Goal: Book appointment/travel/reservation

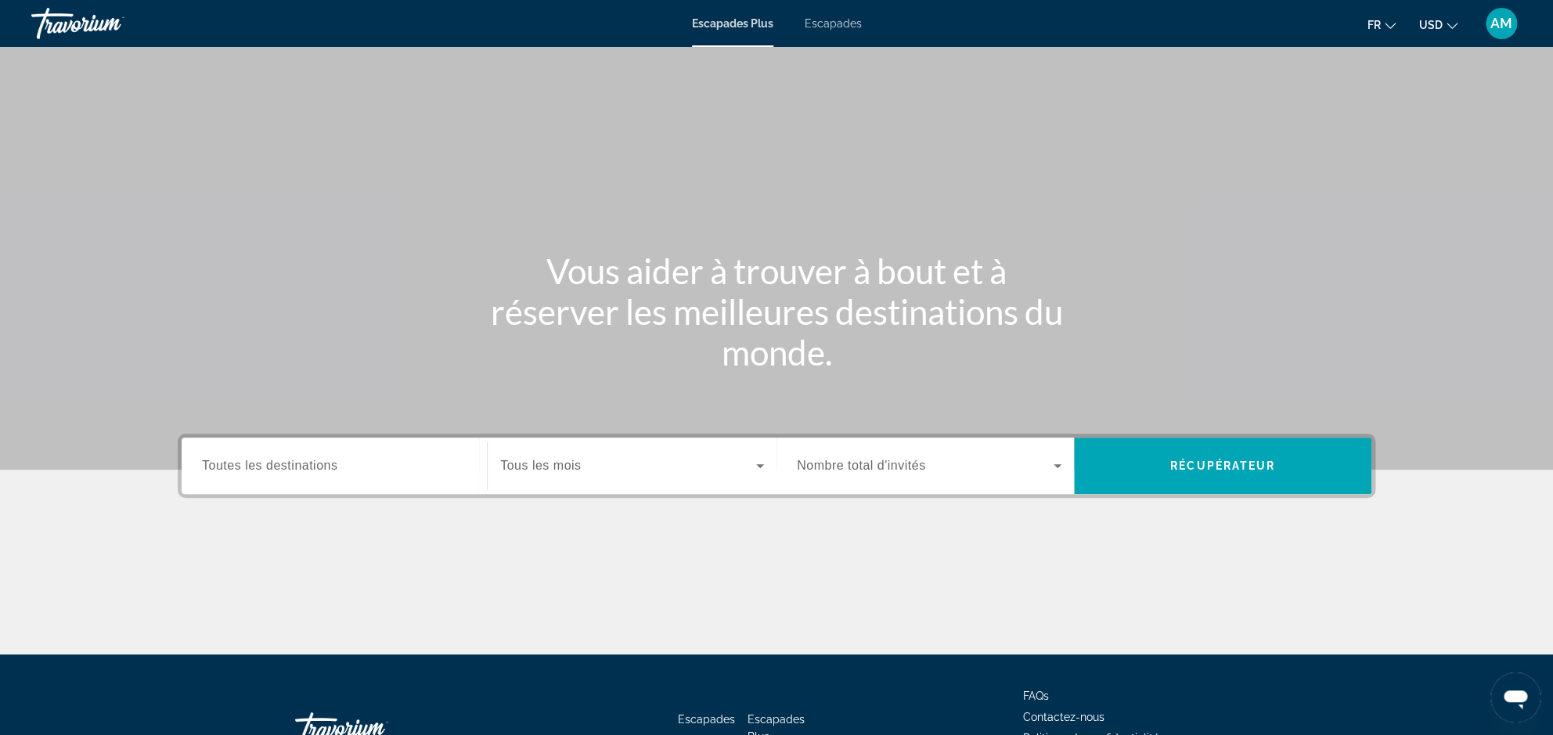
click at [838, 31] on div "Escapades Plus Escapades fr English Español Français Italiano Português русский…" at bounding box center [776, 23] width 1553 height 41
click at [838, 20] on span "Escapades" at bounding box center [833, 23] width 57 height 13
click at [1443, 23] on span "USD" at bounding box center [1430, 25] width 23 height 13
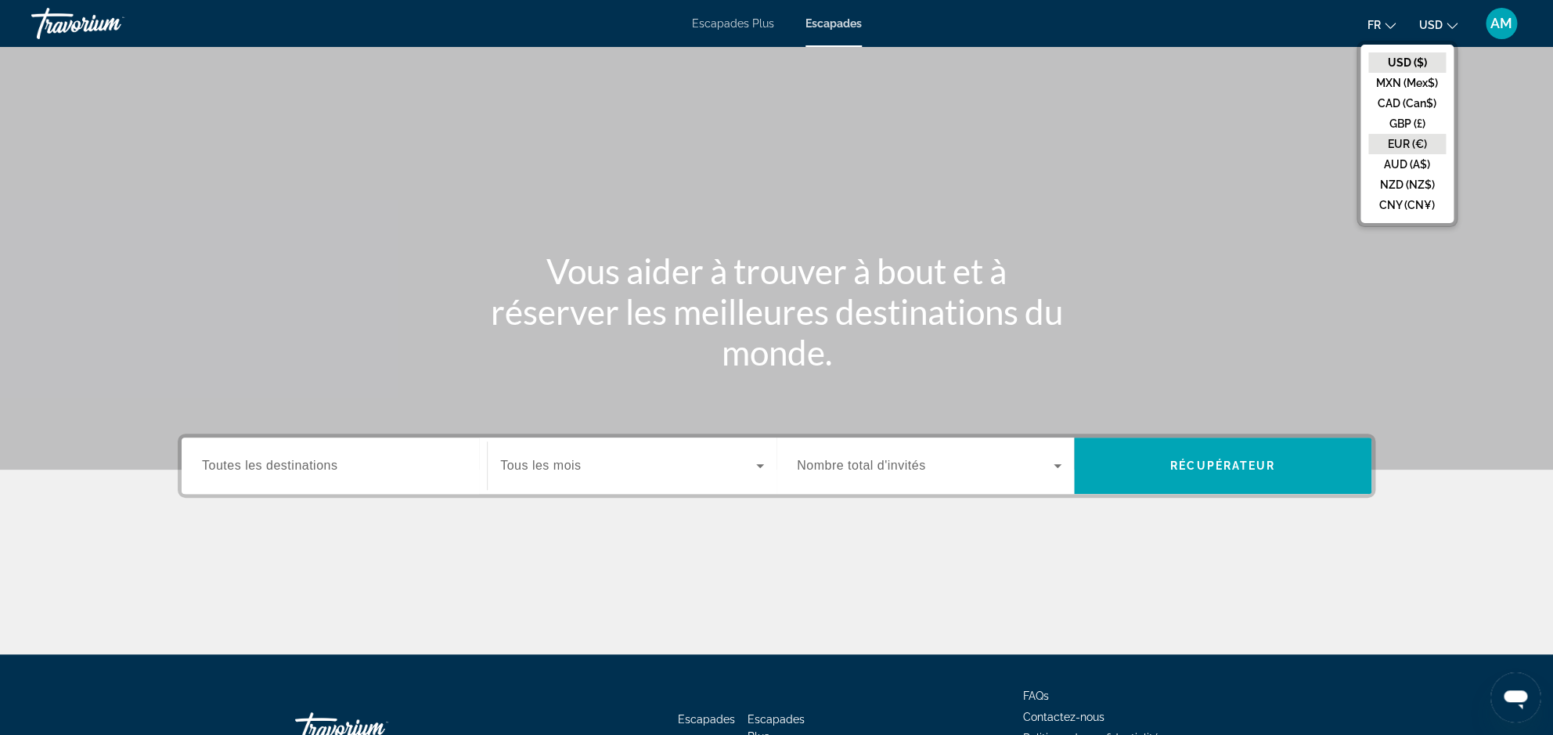
click at [1421, 146] on button "EUR (€)" at bounding box center [1406, 144] width 77 height 20
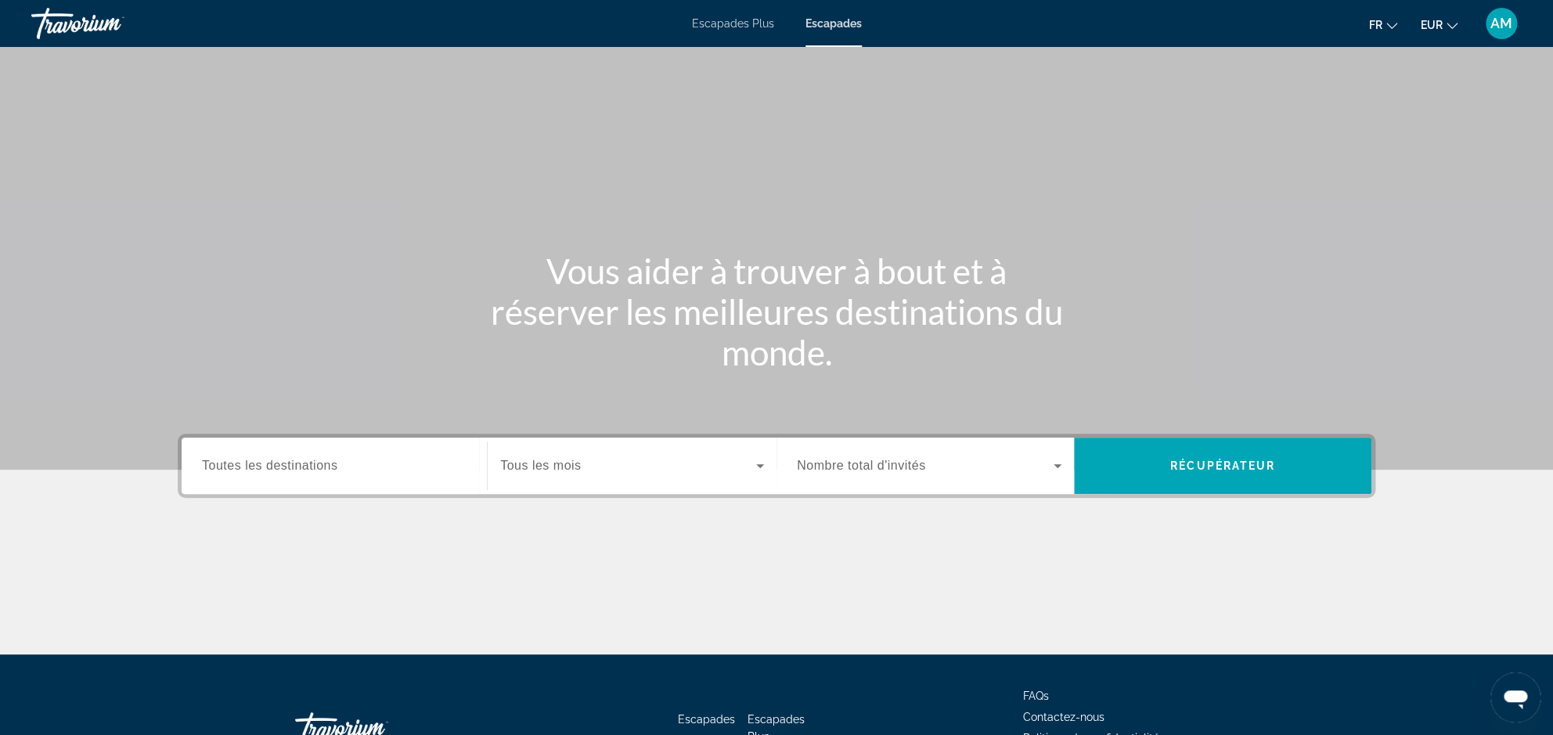
click at [618, 484] on div "Soumission widget" at bounding box center [632, 466] width 264 height 44
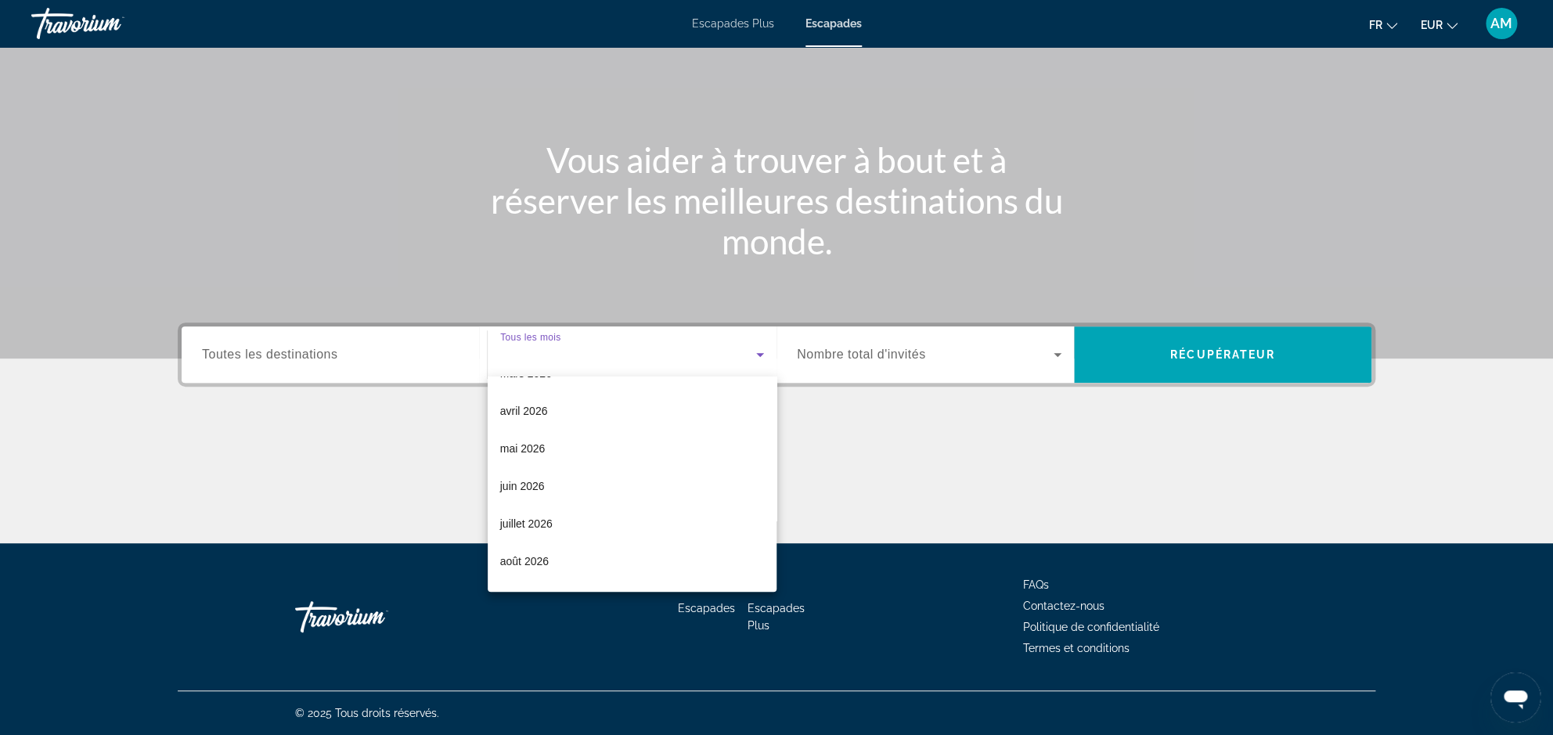
scroll to position [293, 0]
click at [539, 488] on span "juillet 2026" at bounding box center [526, 484] width 52 height 19
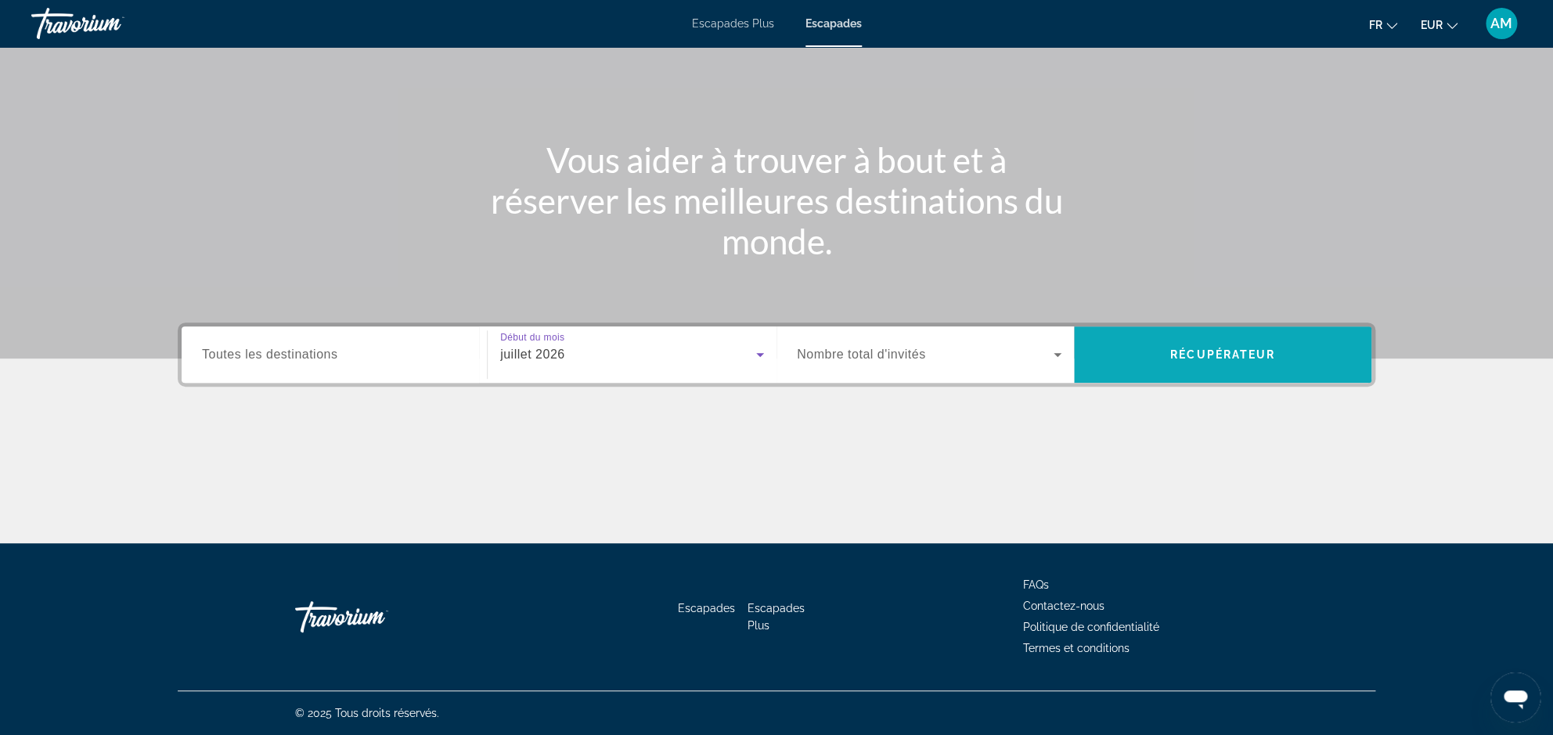
click at [1211, 366] on span "Recherche" at bounding box center [1222, 355] width 297 height 38
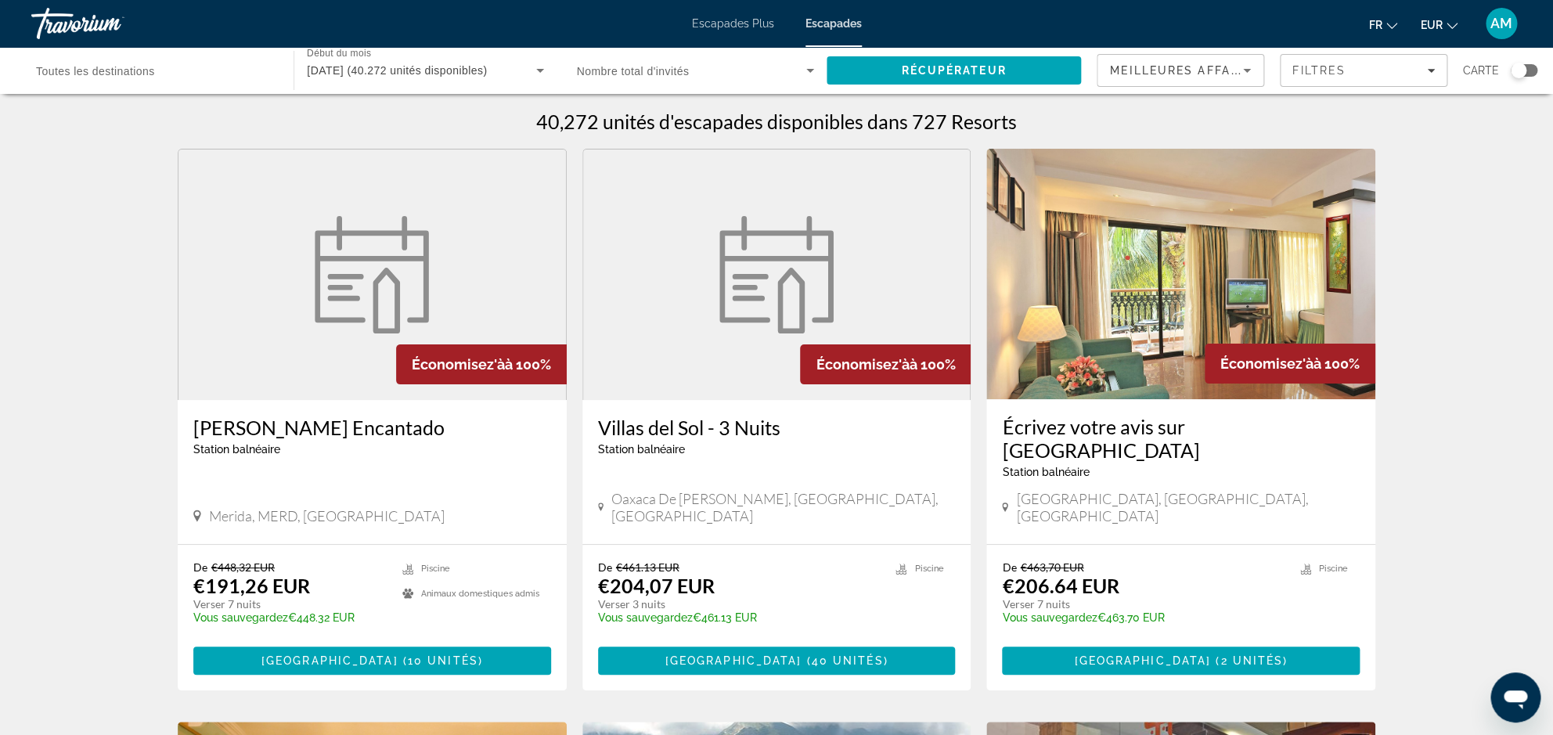
click at [171, 74] on input "Destinations Toutes les destinations" at bounding box center [154, 71] width 237 height 19
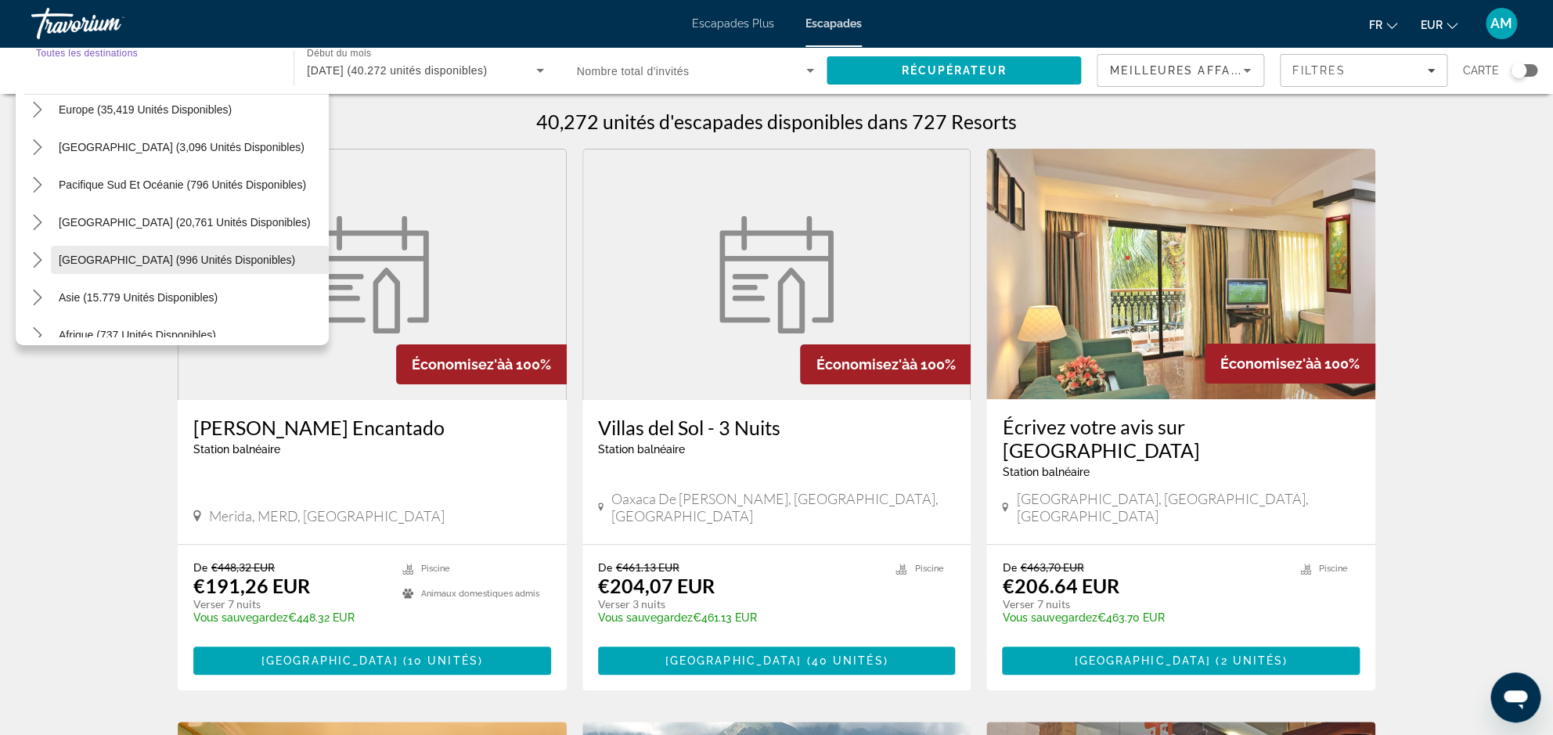
scroll to position [254, 0]
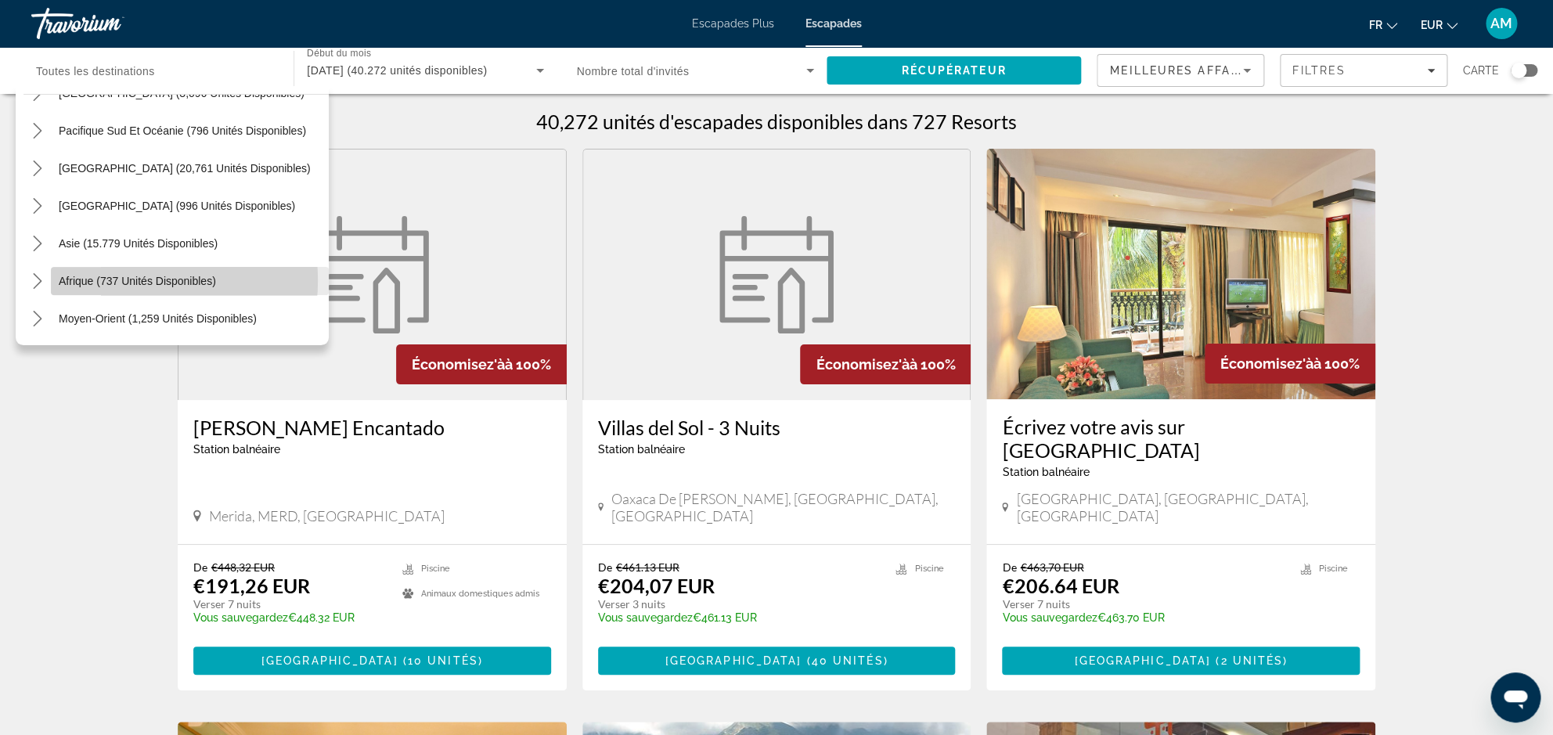
click at [110, 280] on span "Afrique (737 unités disponibles)" at bounding box center [137, 281] width 157 height 13
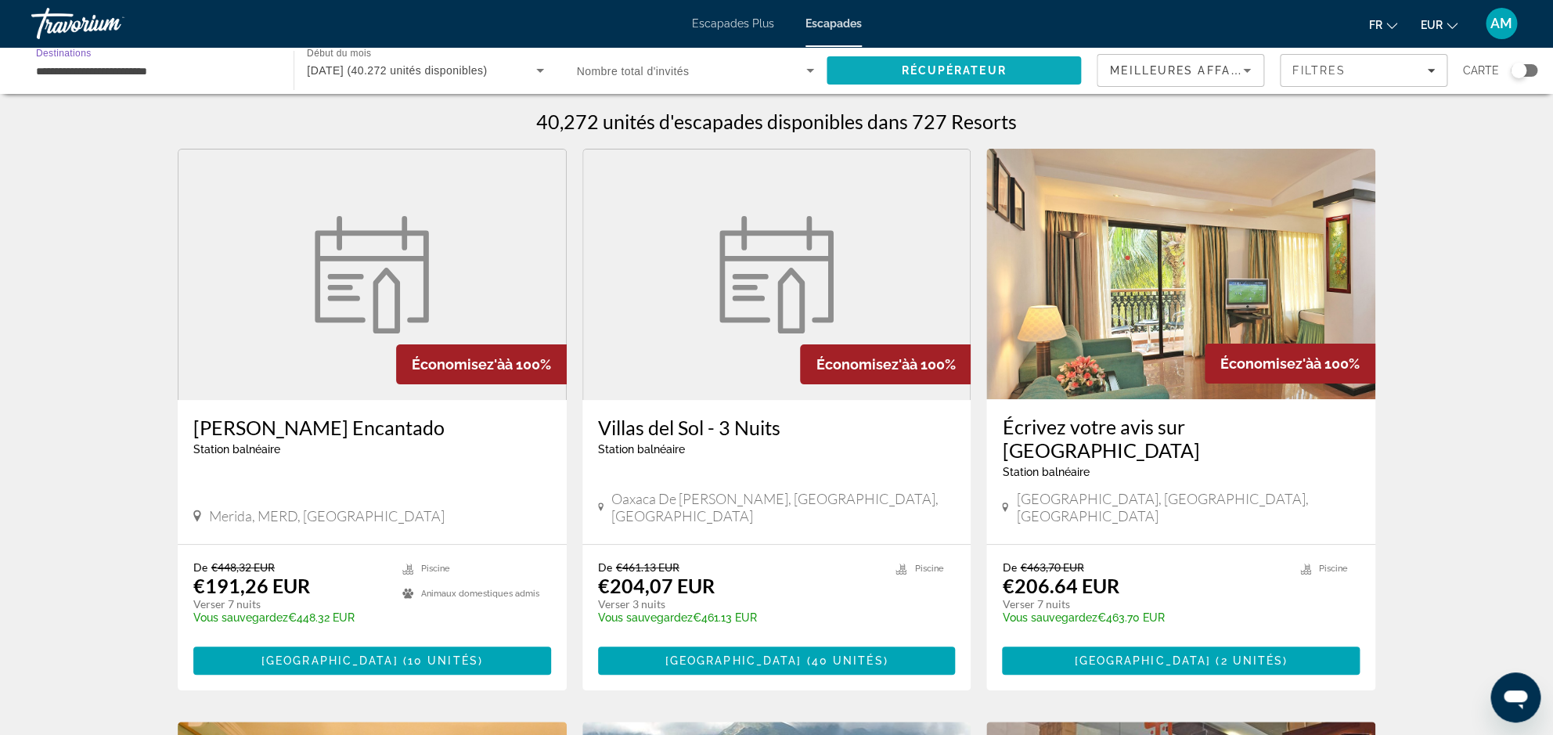
click at [970, 74] on span "Récupérateur" at bounding box center [953, 70] width 105 height 13
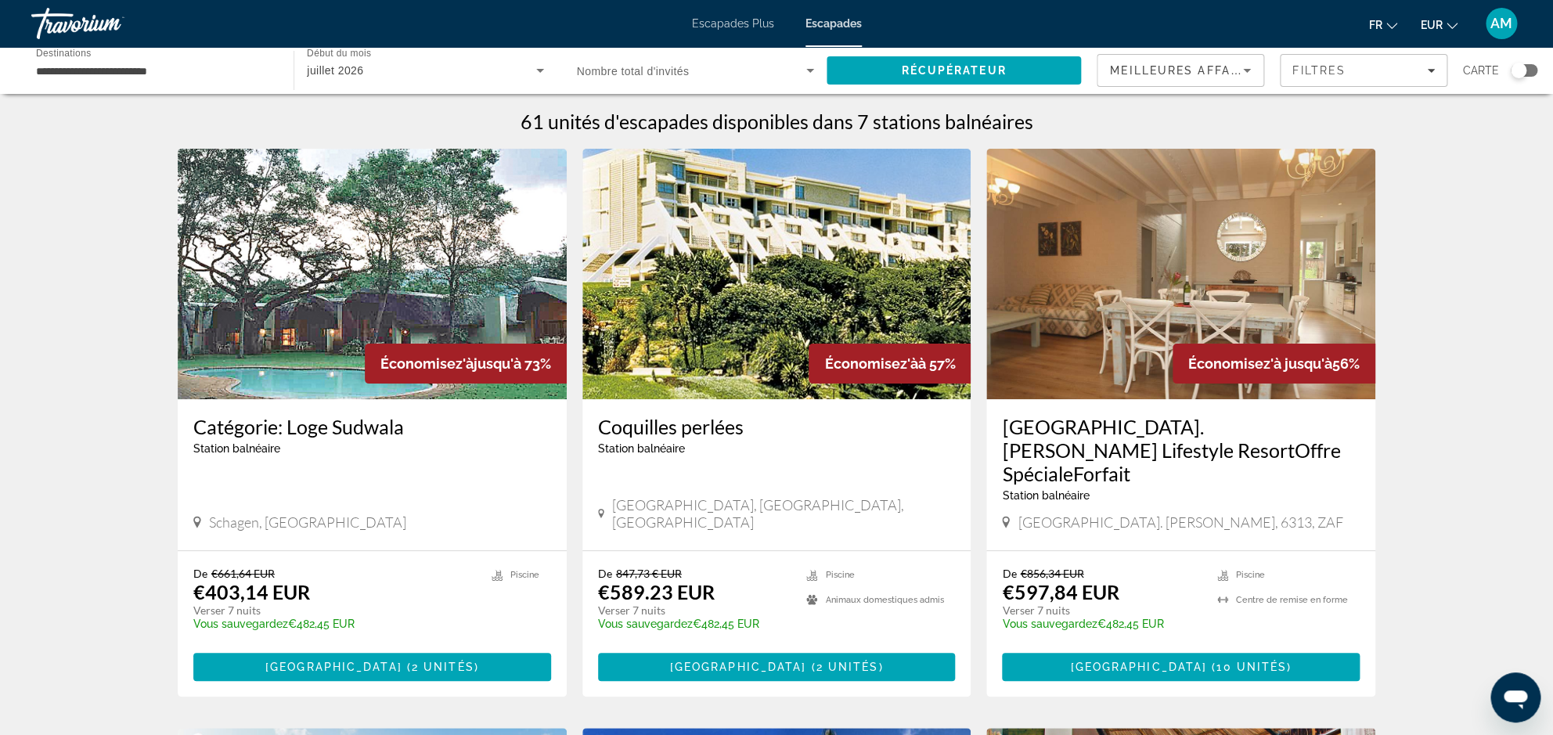
click at [203, 81] on div "**********" at bounding box center [154, 71] width 237 height 45
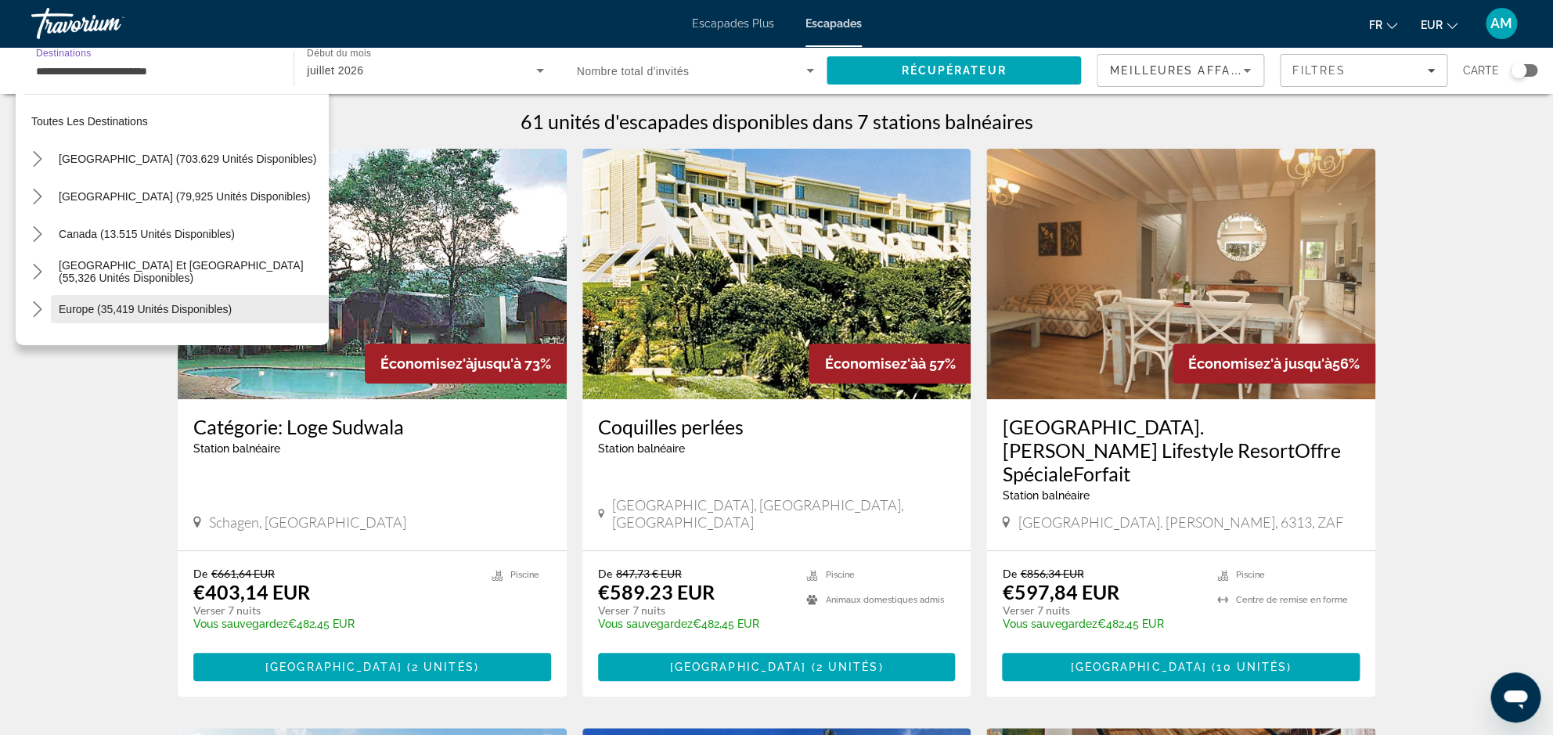
click at [121, 308] on span "Europe (35,419 unités disponibles)" at bounding box center [145, 309] width 173 height 13
type input "**********"
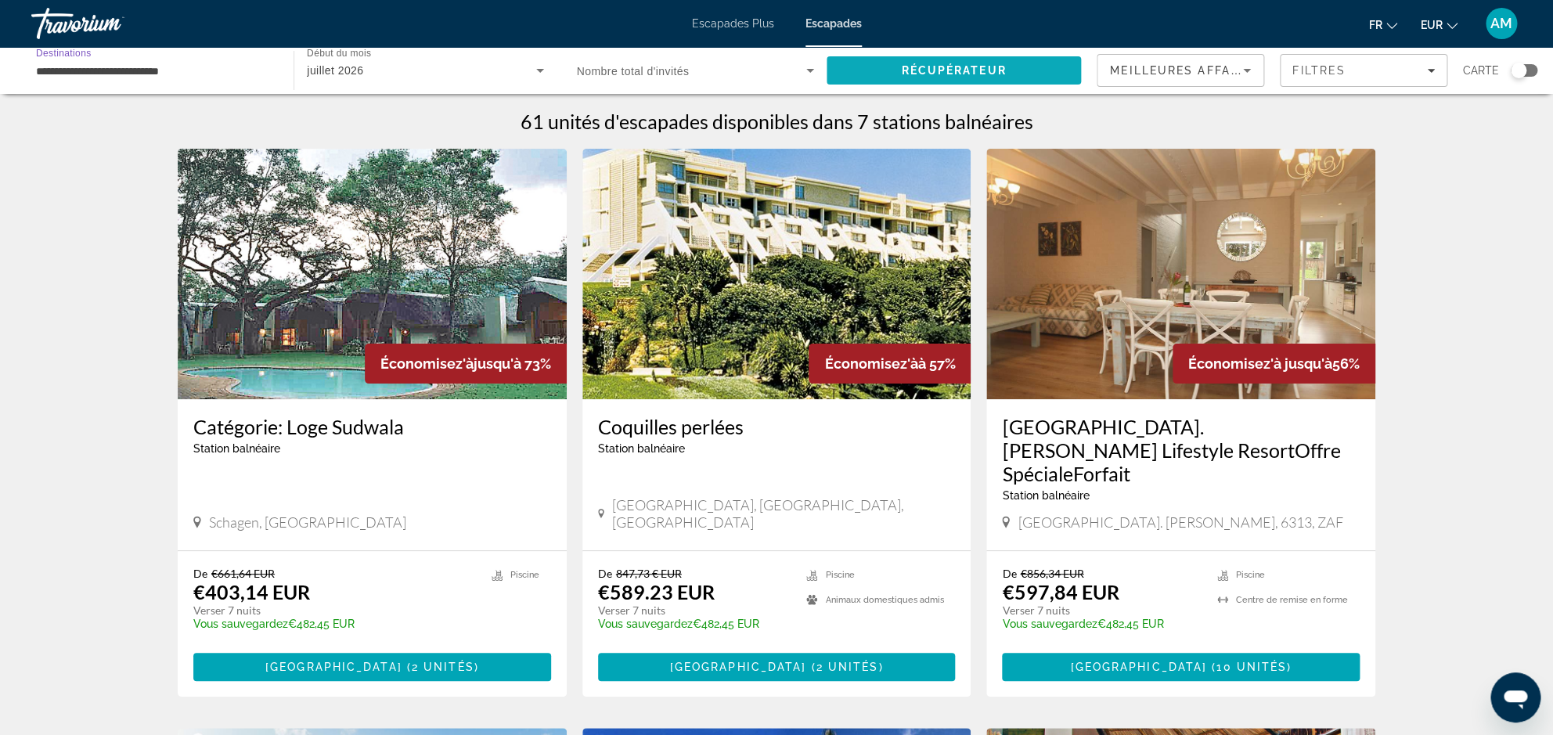
click at [933, 64] on span "Récupérateur" at bounding box center [953, 70] width 105 height 13
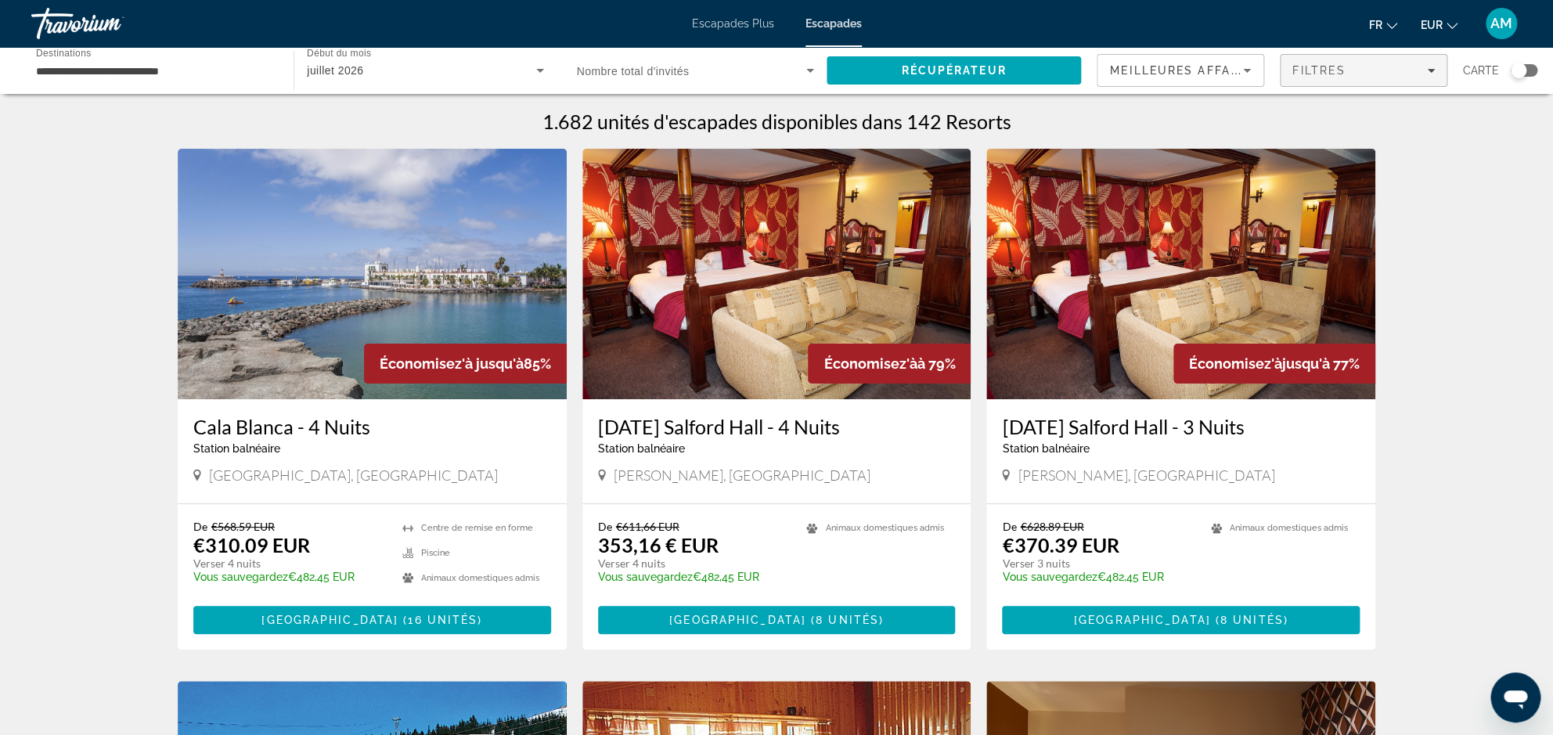
click at [1343, 68] on span "Filtres" at bounding box center [1318, 70] width 53 height 13
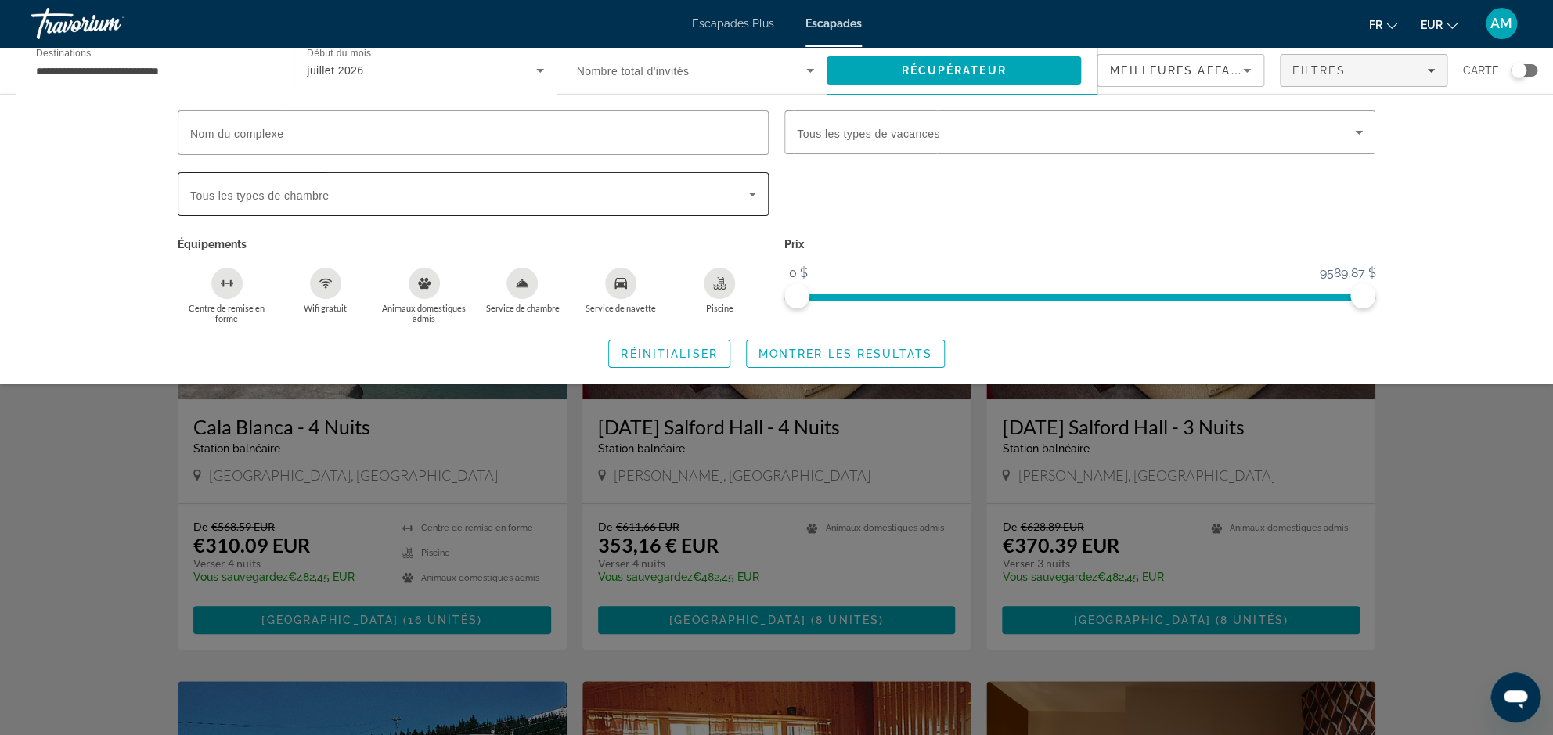
click at [481, 190] on span "Soumission widget" at bounding box center [469, 194] width 558 height 19
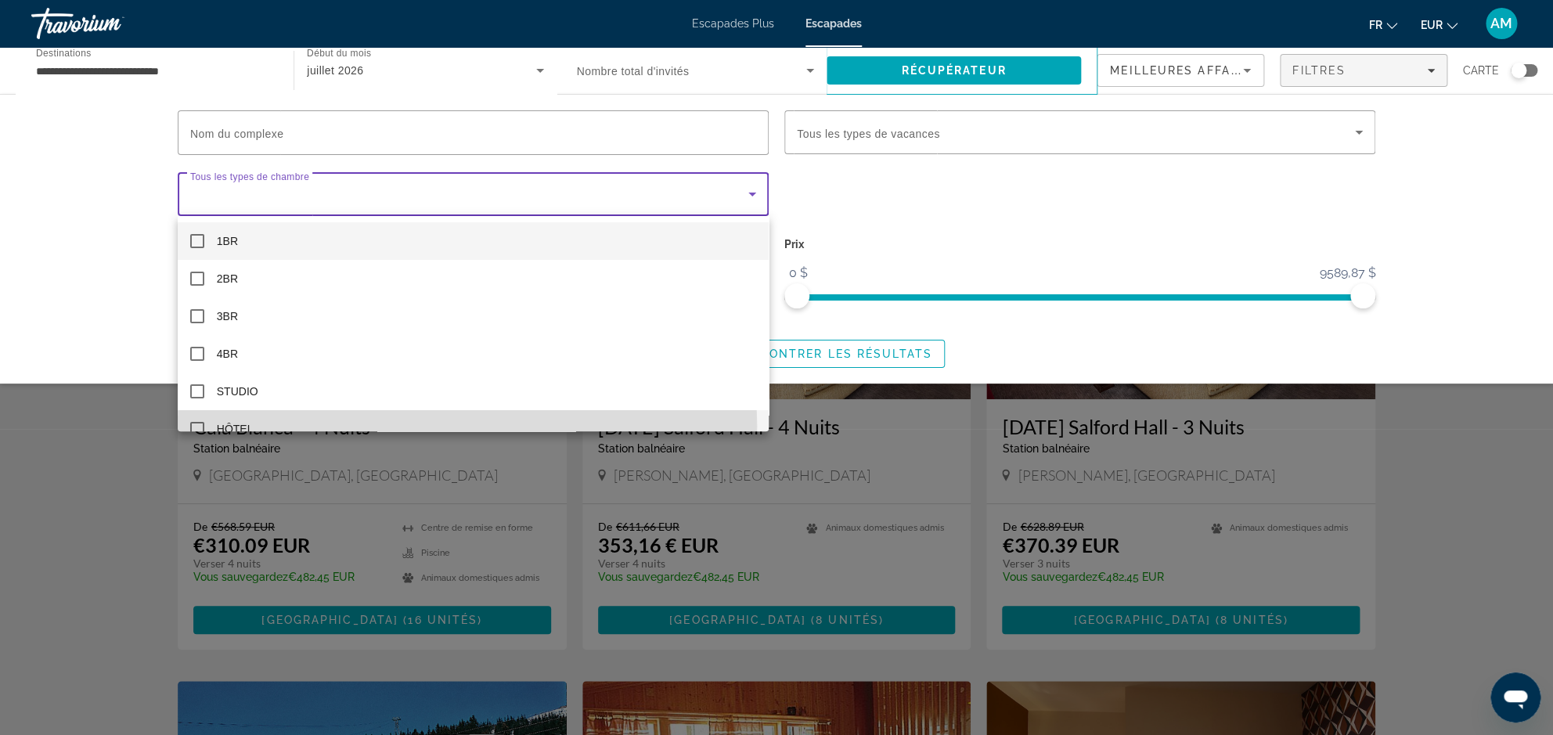
click at [199, 427] on mat-pseudo-checkbox at bounding box center [197, 429] width 14 height 14
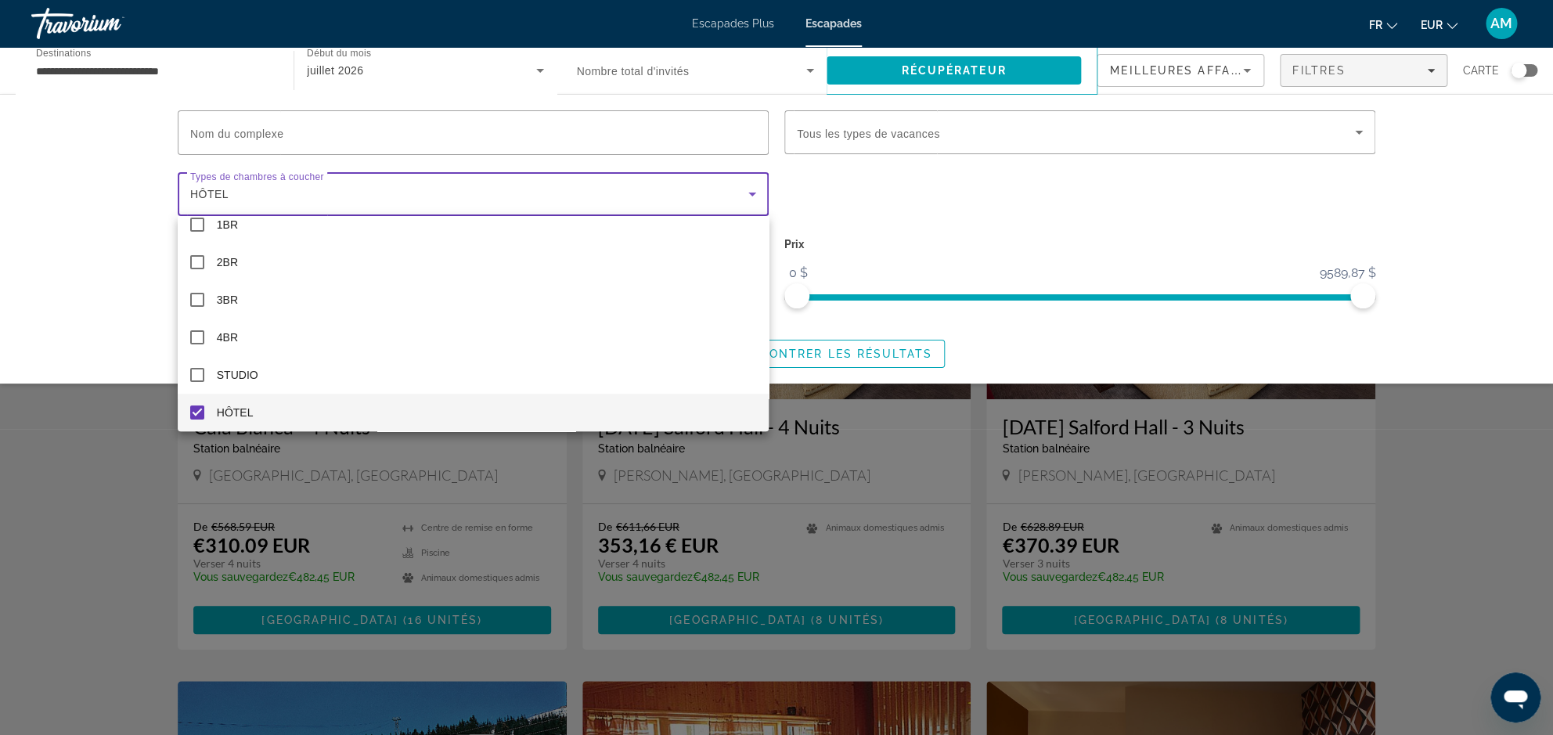
click at [95, 293] on div at bounding box center [776, 367] width 1553 height 735
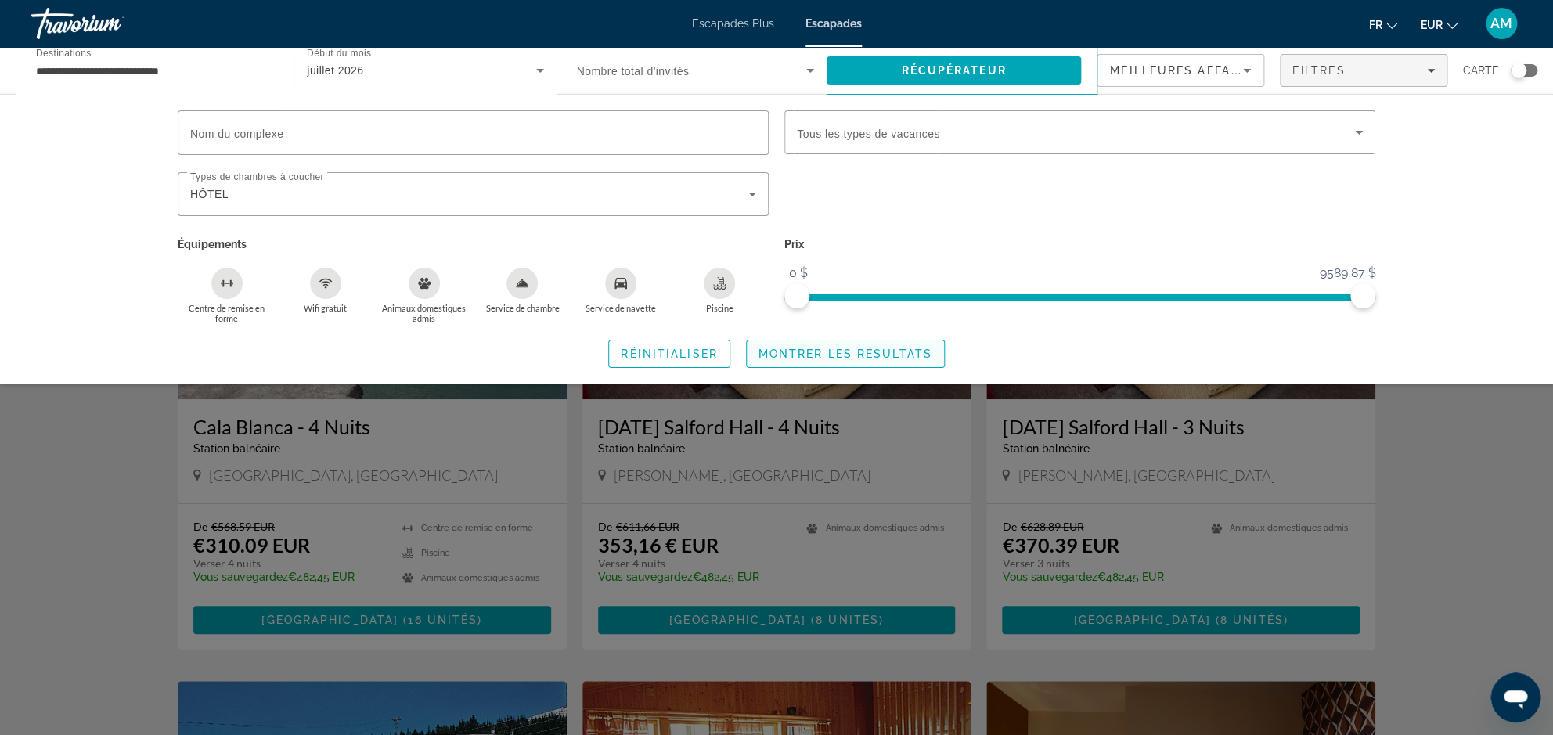
click at [827, 351] on span "Montrer les résultats" at bounding box center [845, 354] width 174 height 13
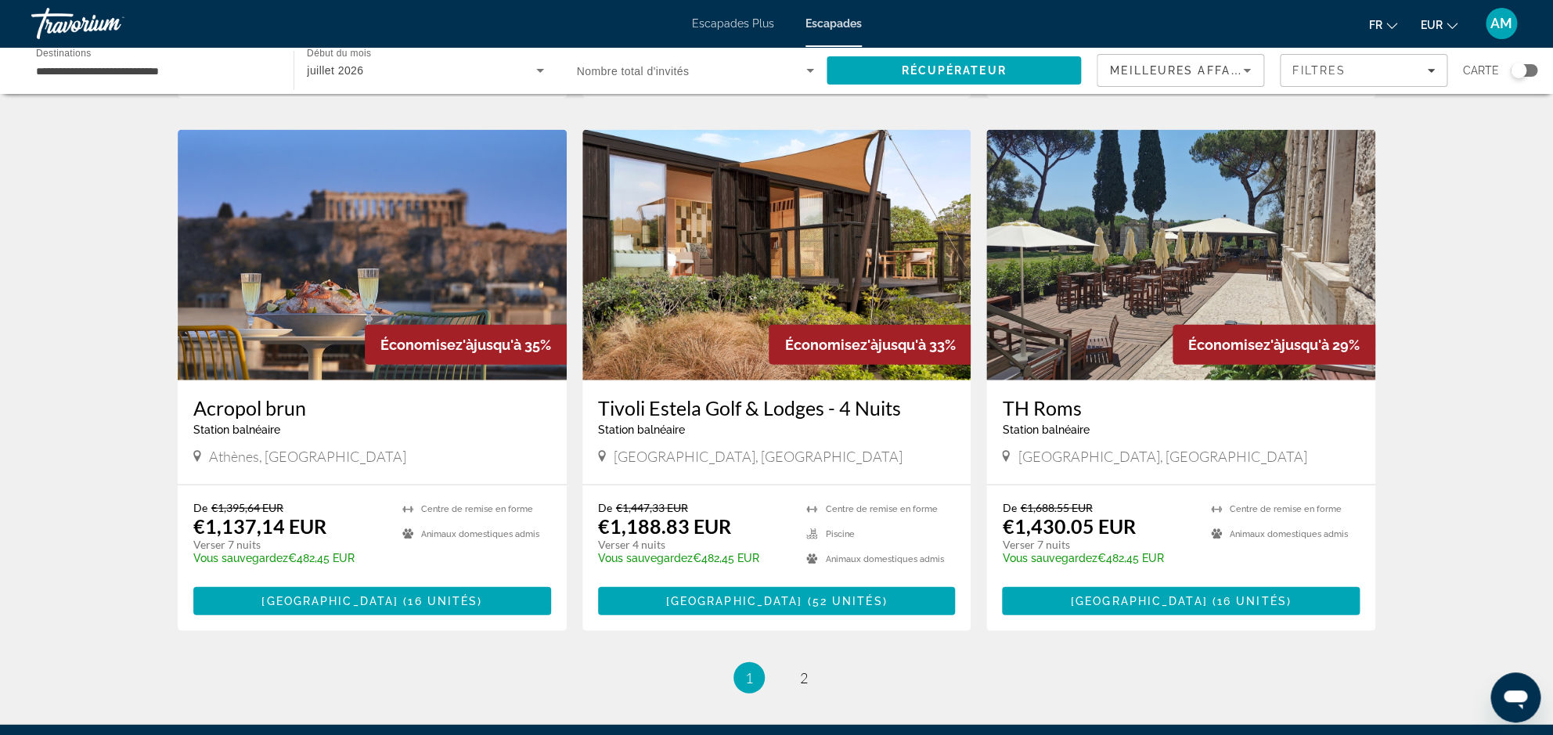
scroll to position [1797, 0]
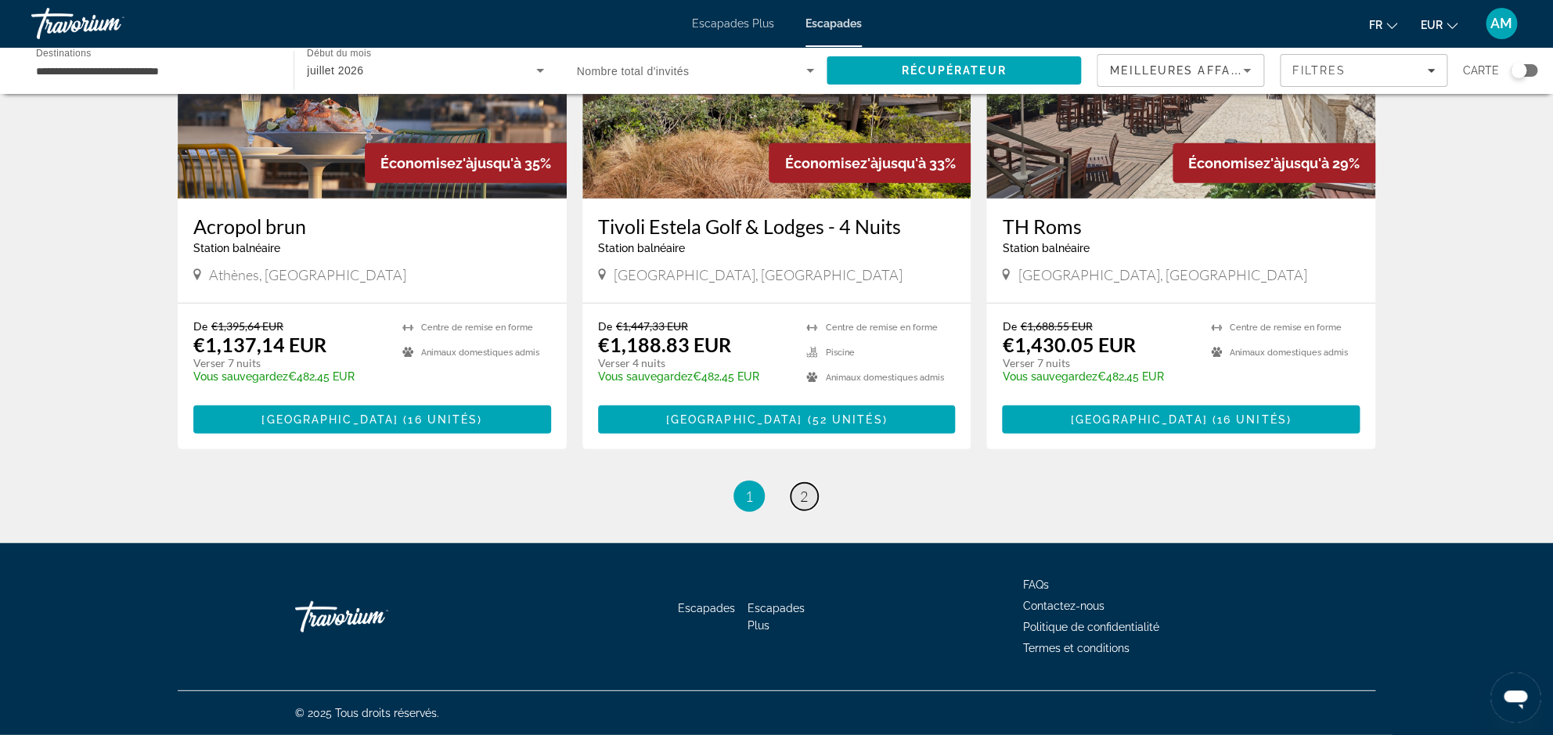
click at [807, 501] on span "2" at bounding box center [804, 496] width 8 height 17
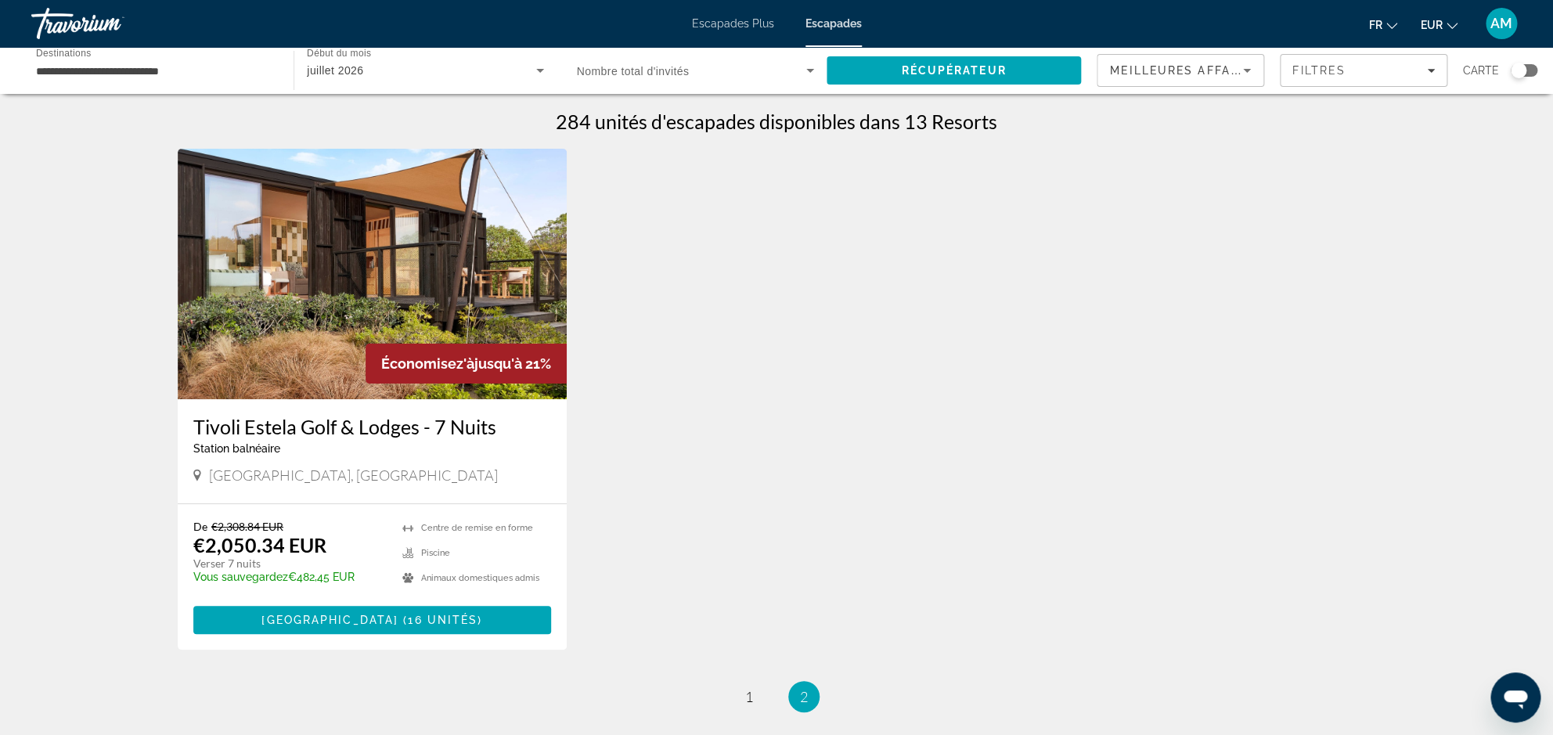
click at [330, 294] on img "Contenu principal" at bounding box center [372, 274] width 389 height 250
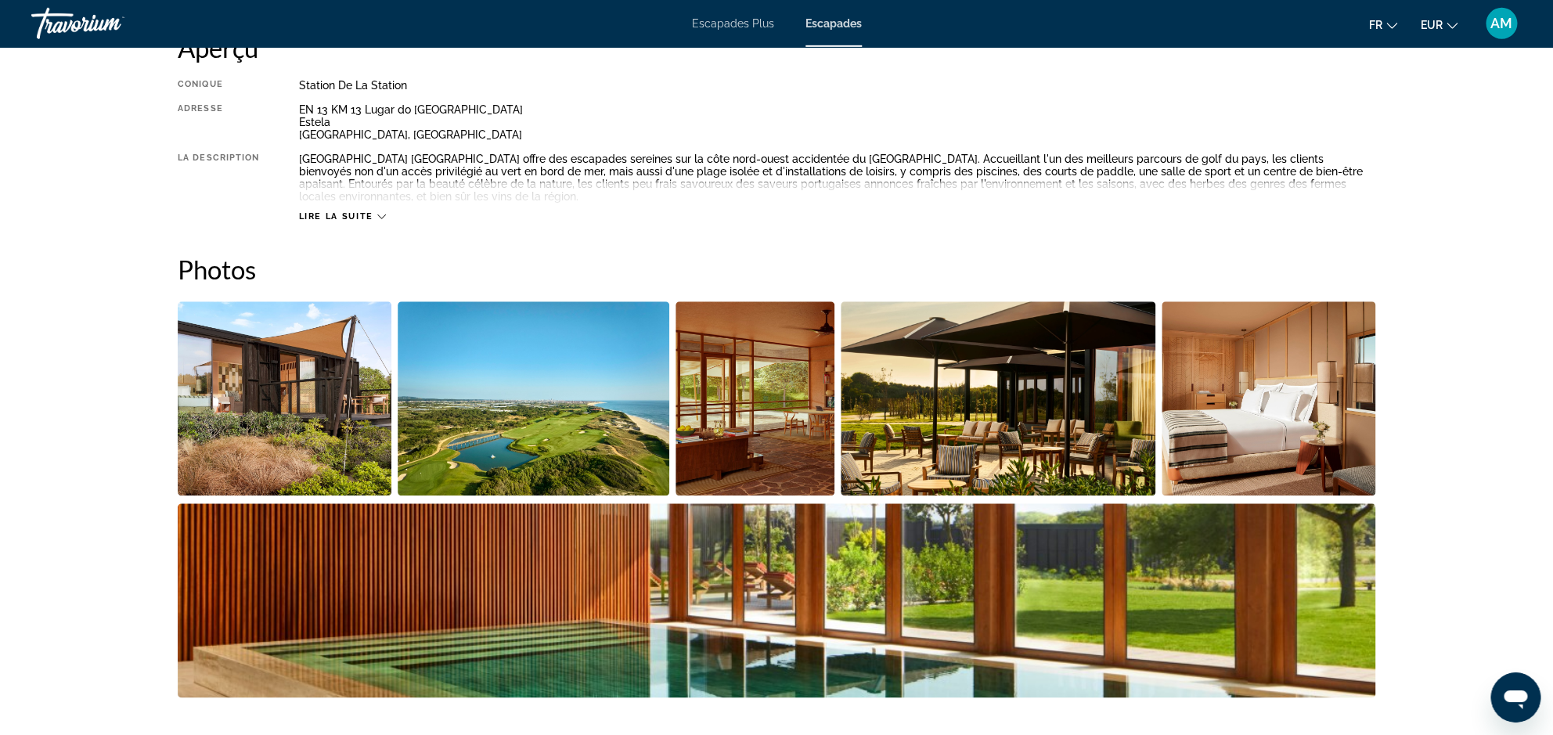
scroll to position [564, 0]
click at [308, 409] on img "Ouvrez le curseur d'image en plein écran" at bounding box center [285, 398] width 214 height 194
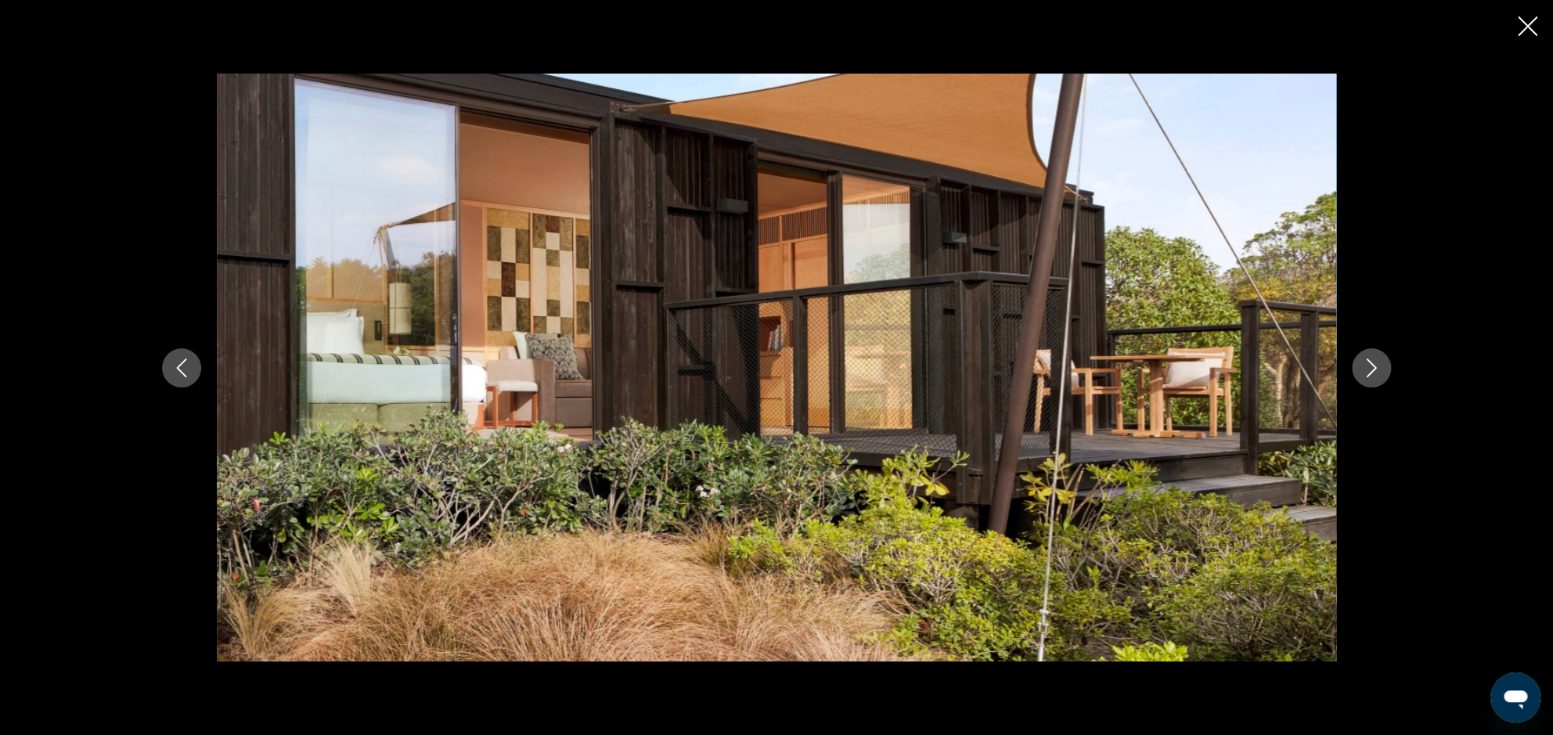
click at [1373, 375] on icon "Prochaine image" at bounding box center [1371, 367] width 19 height 19
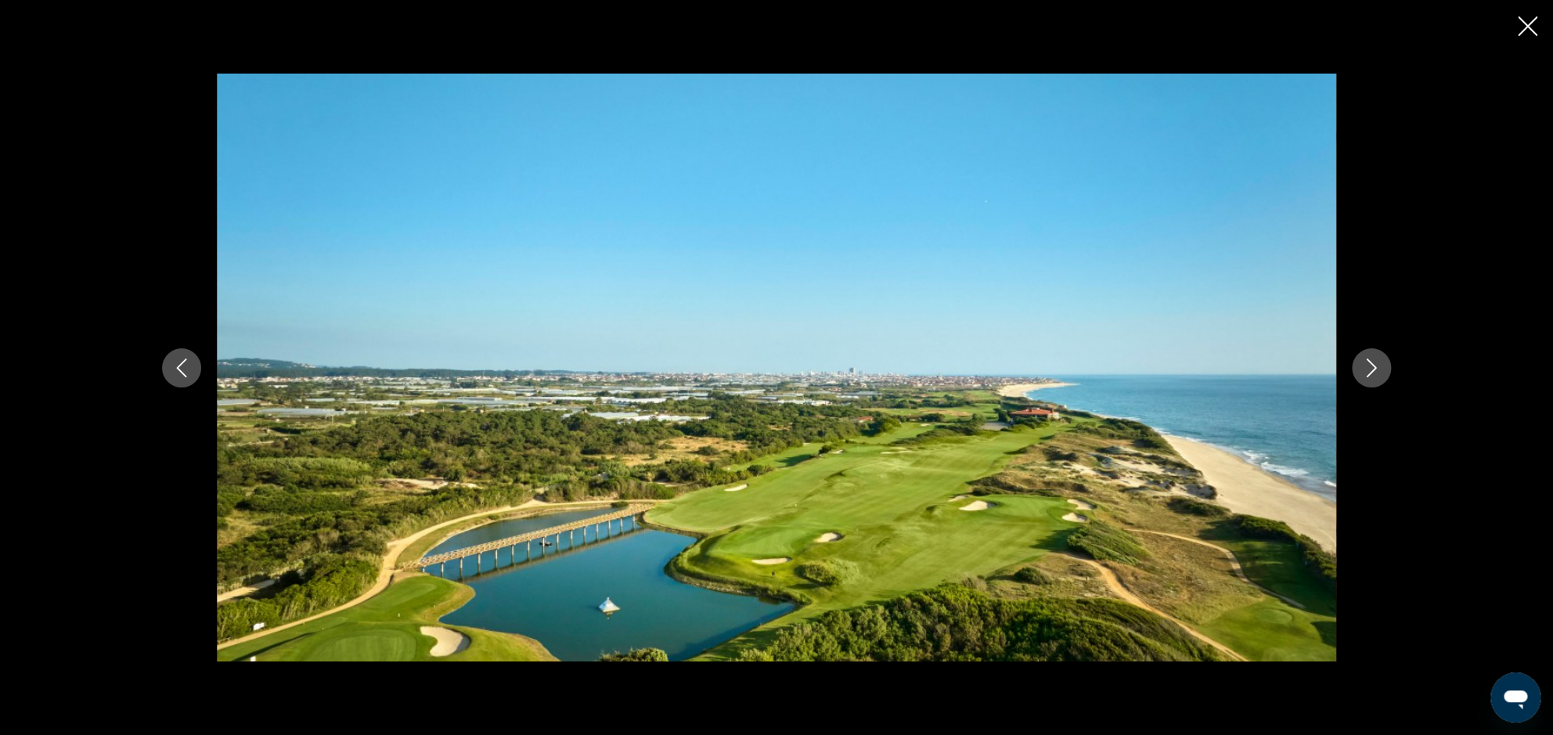
click at [1373, 375] on icon "Prochaine image" at bounding box center [1371, 367] width 19 height 19
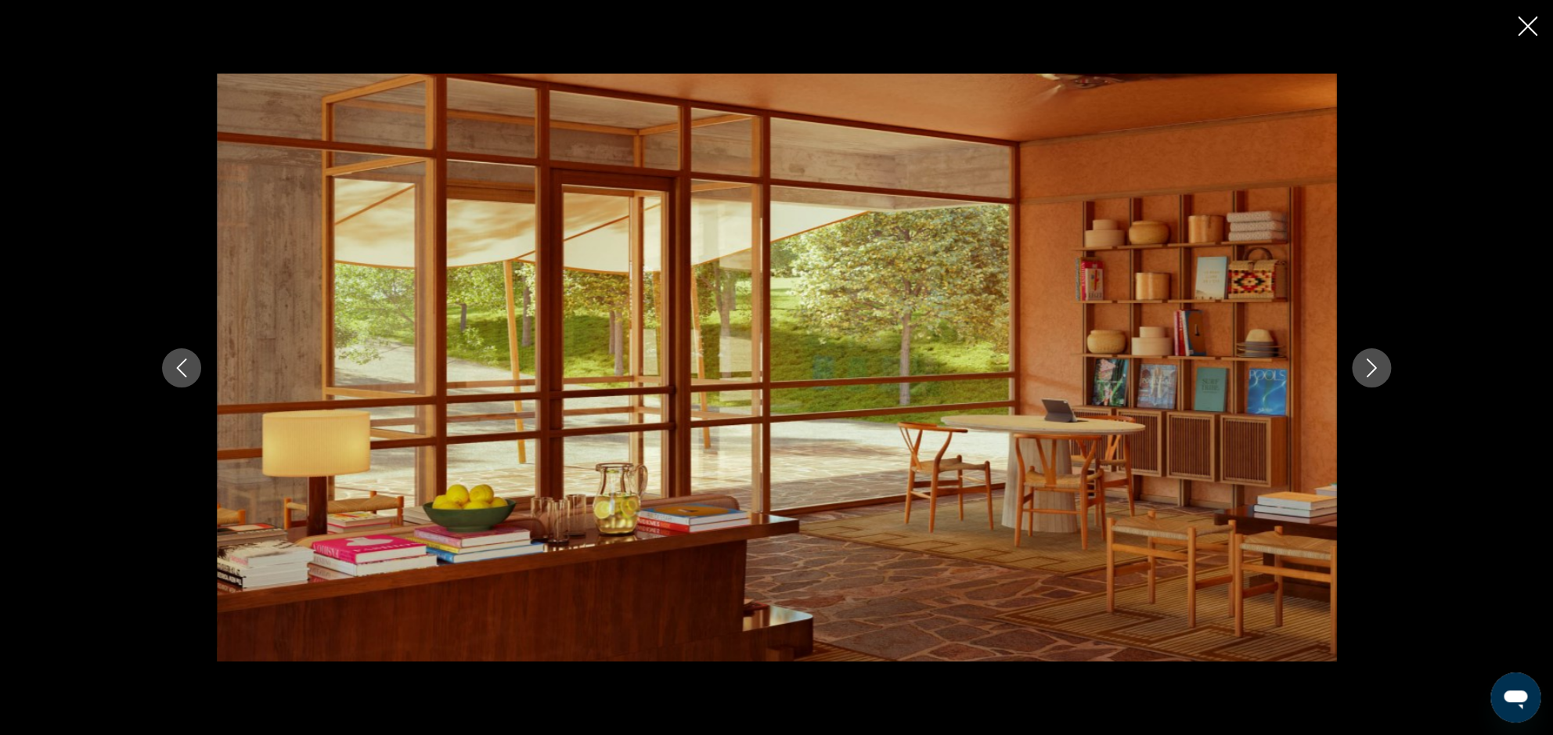
click at [1373, 375] on icon "Prochaine image" at bounding box center [1371, 367] width 19 height 19
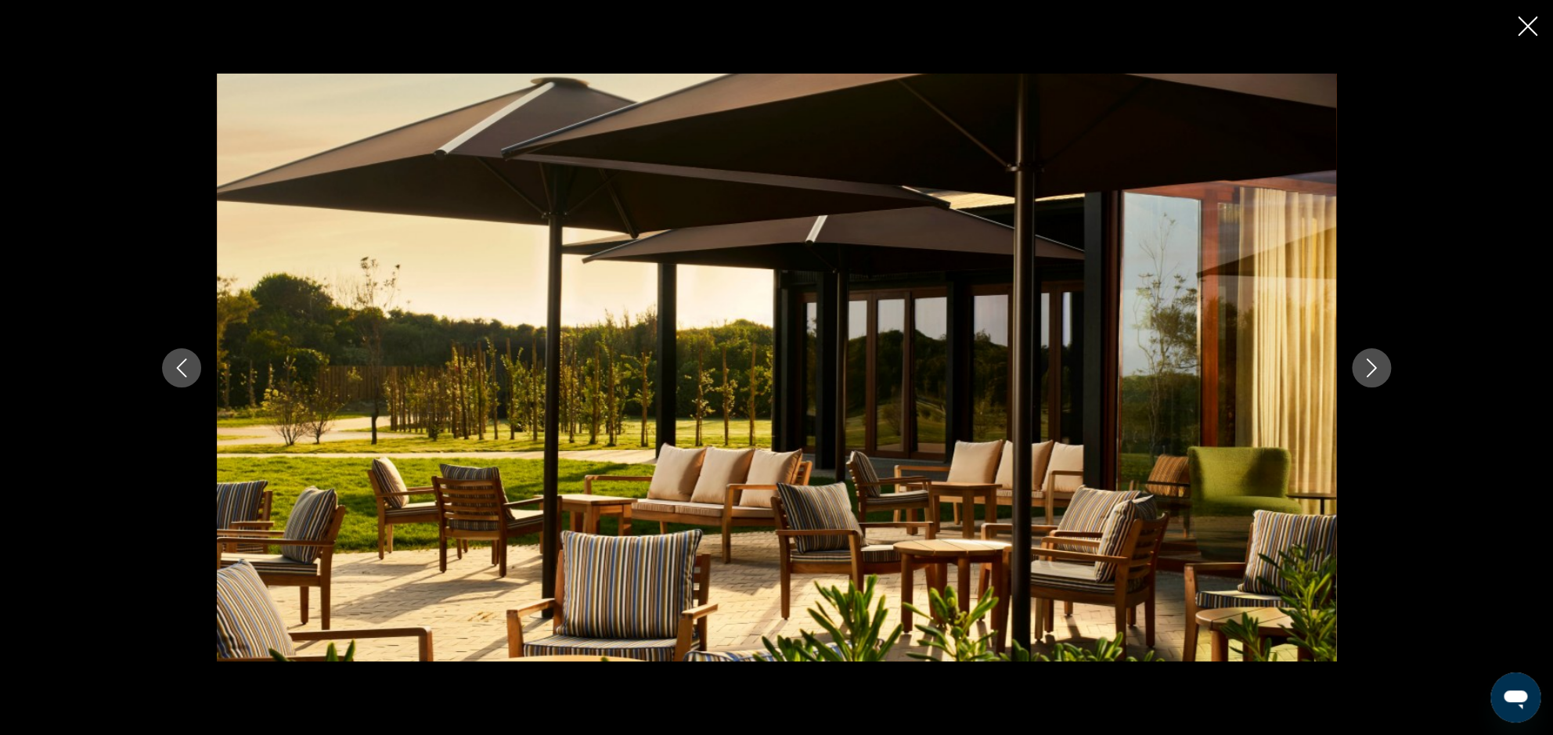
click at [1373, 375] on icon "Prochaine image" at bounding box center [1371, 367] width 19 height 19
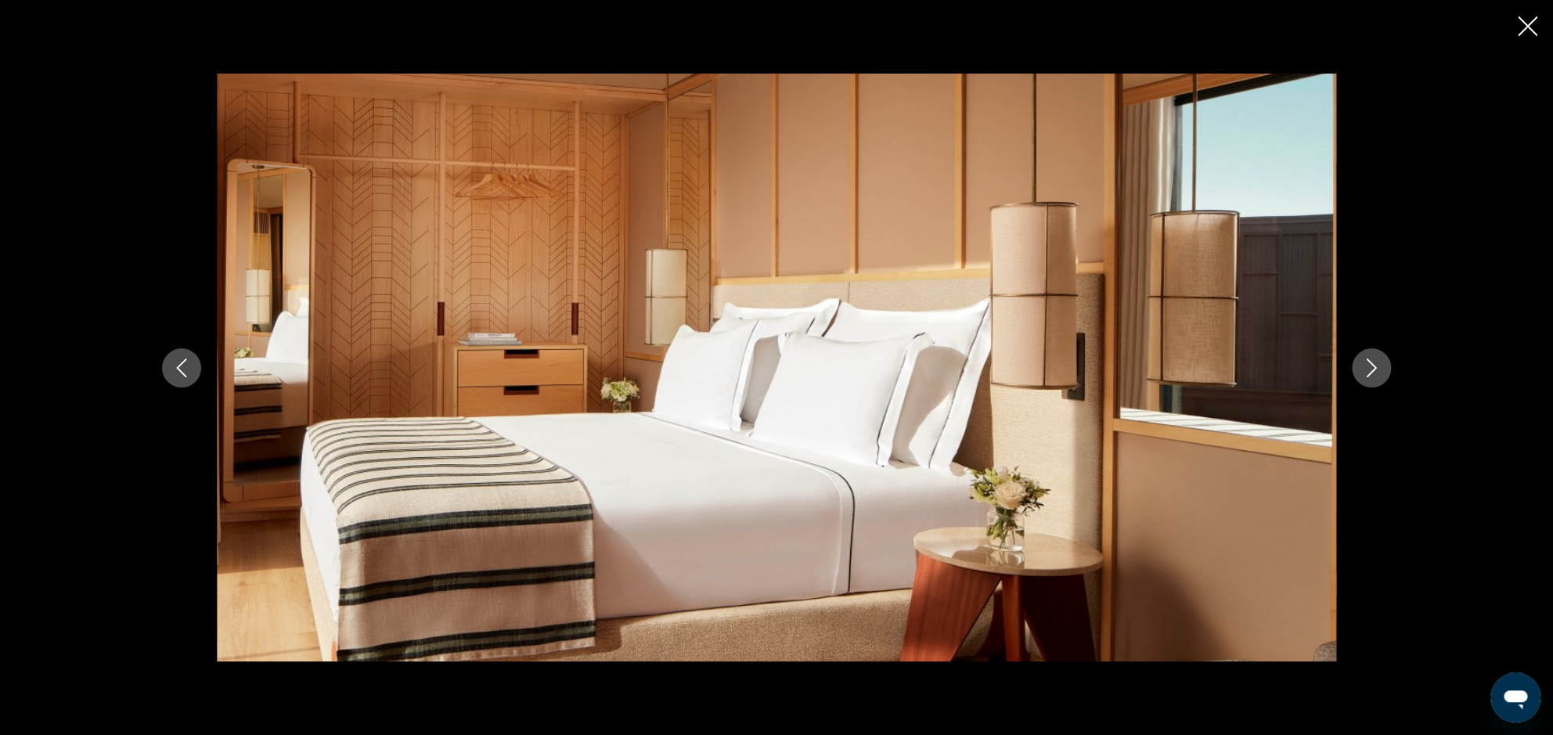
click at [1373, 374] on icon "Prochaine image" at bounding box center [1371, 367] width 19 height 19
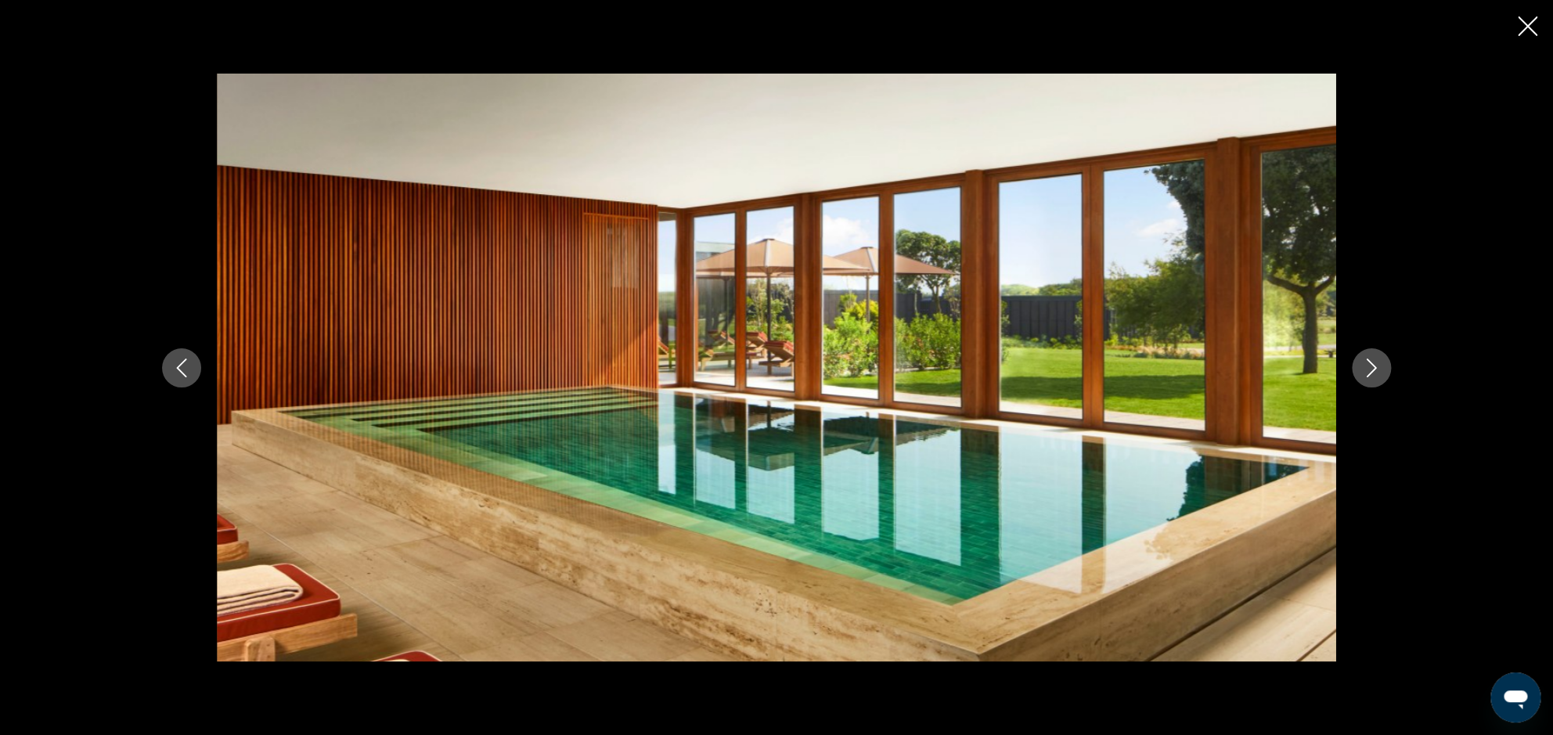
click at [1373, 374] on icon "Prochaine image" at bounding box center [1371, 367] width 19 height 19
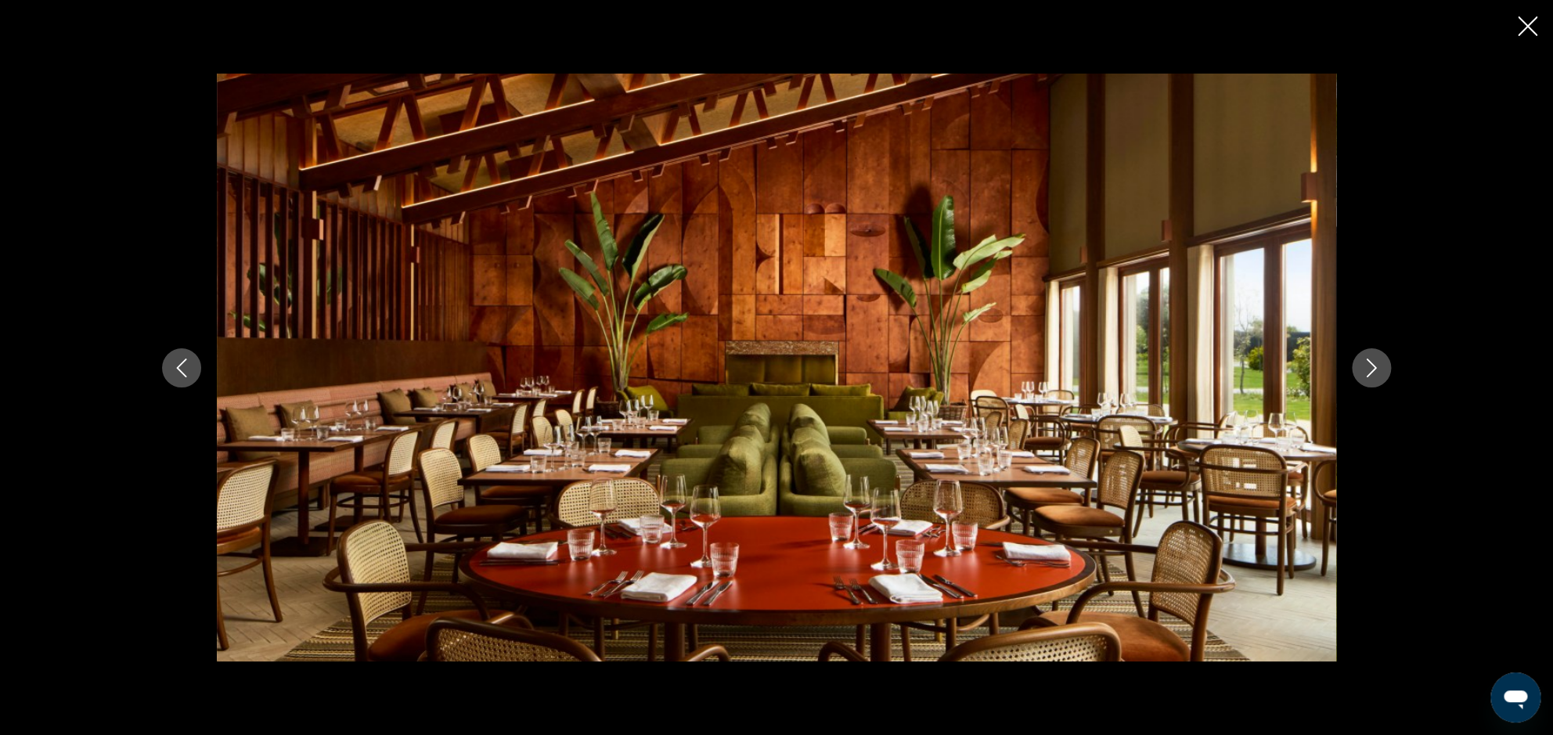
click at [1373, 374] on icon "Prochaine image" at bounding box center [1371, 367] width 19 height 19
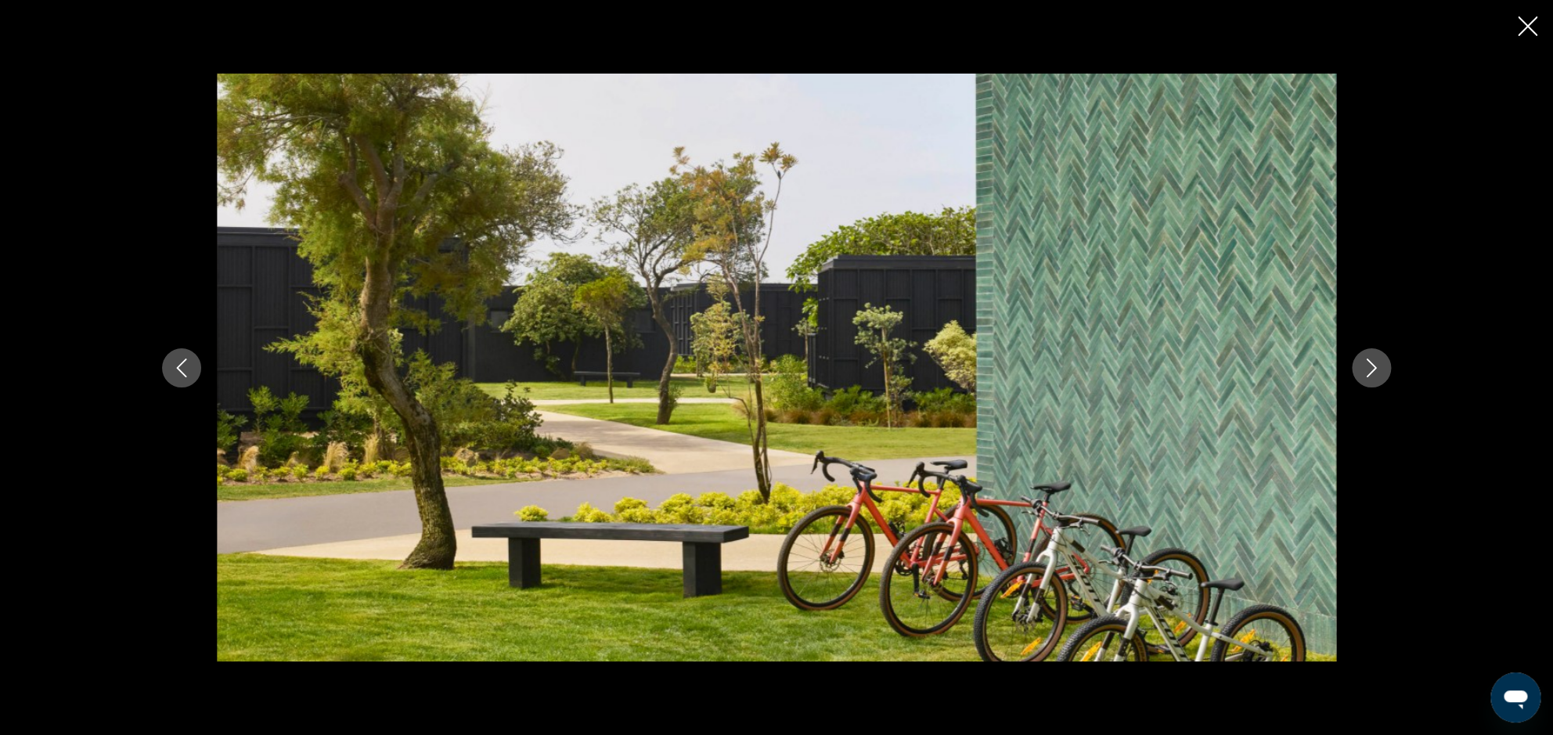
click at [1373, 374] on icon "Prochaine image" at bounding box center [1371, 367] width 19 height 19
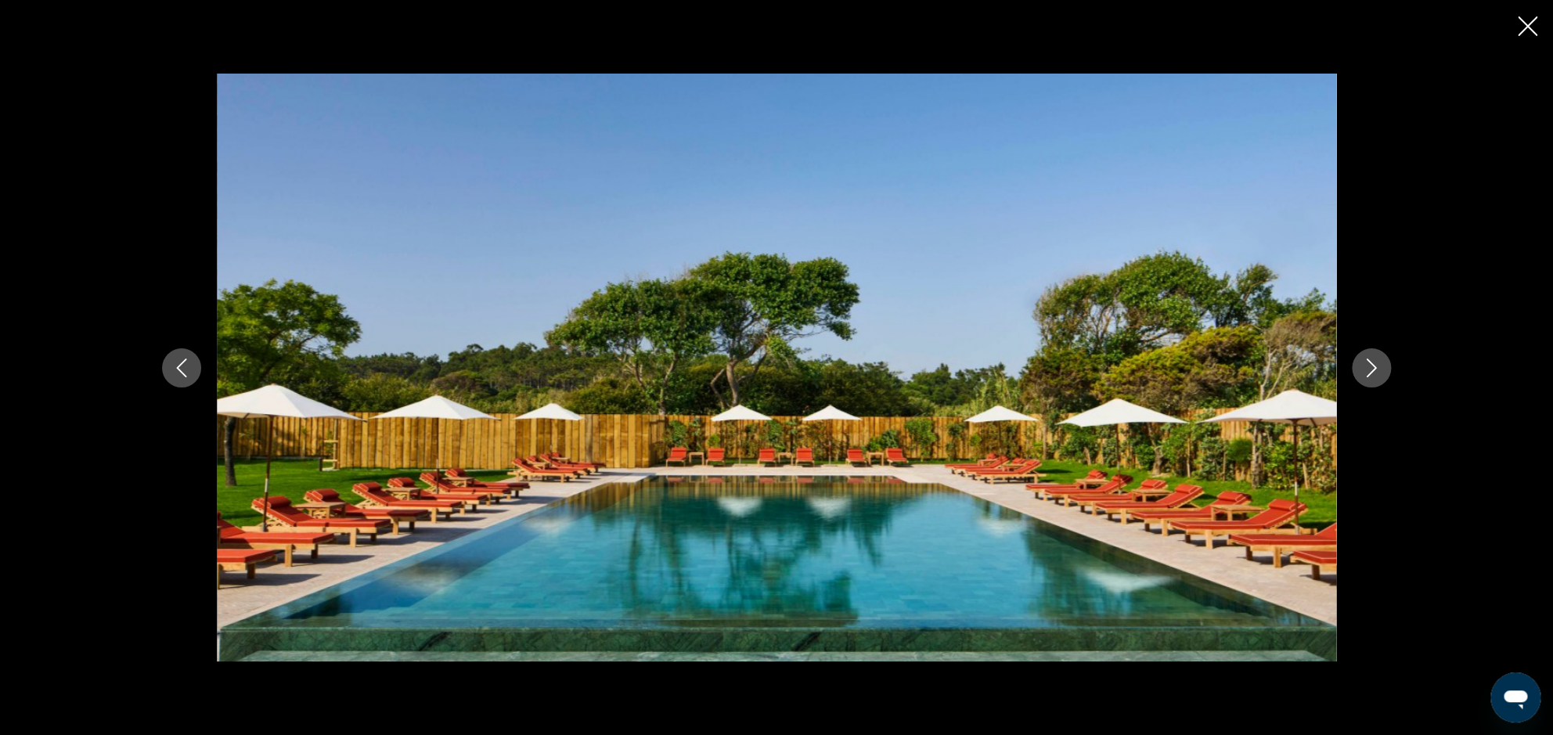
click at [1373, 374] on icon "Prochaine image" at bounding box center [1371, 367] width 19 height 19
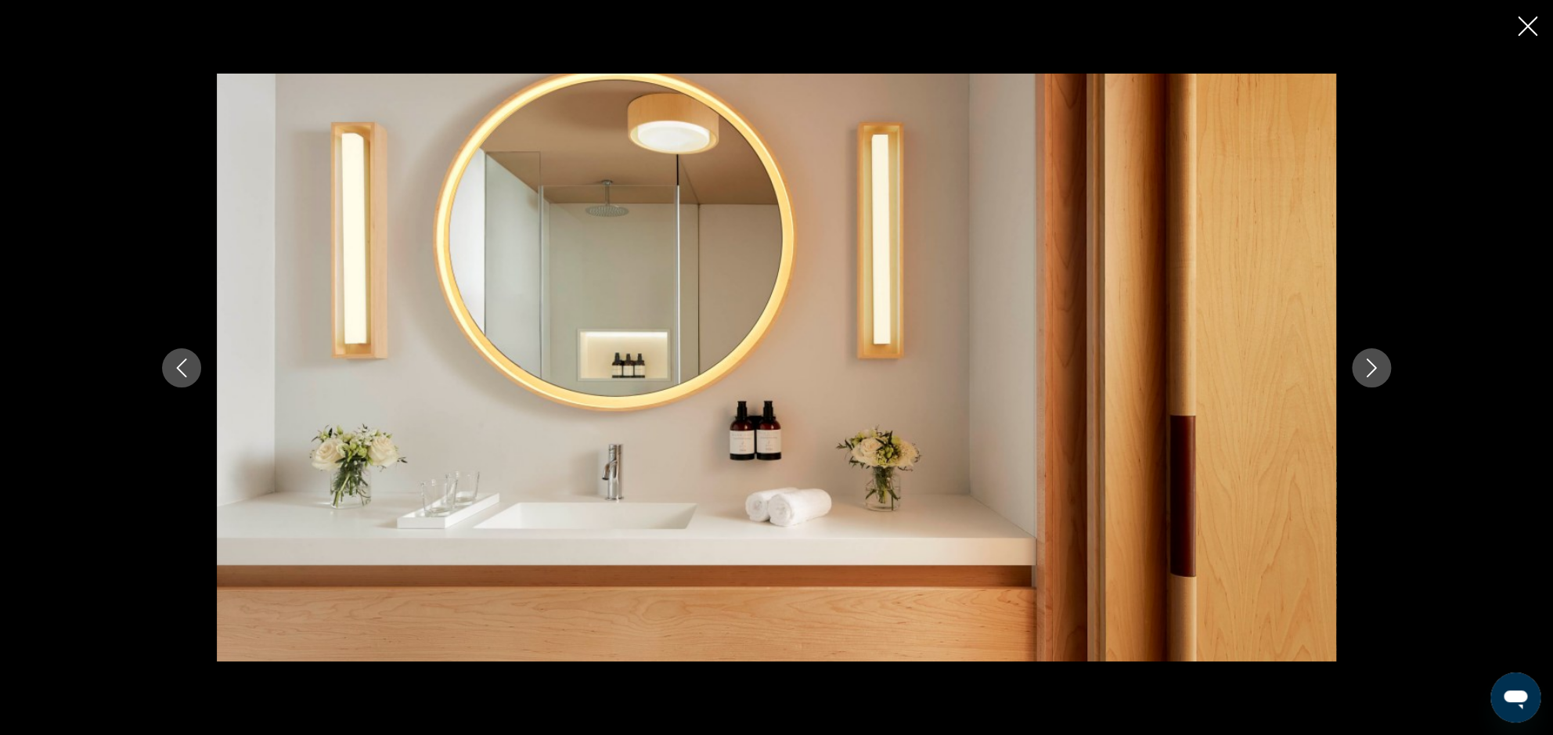
click at [1373, 374] on icon "Prochaine image" at bounding box center [1371, 367] width 19 height 19
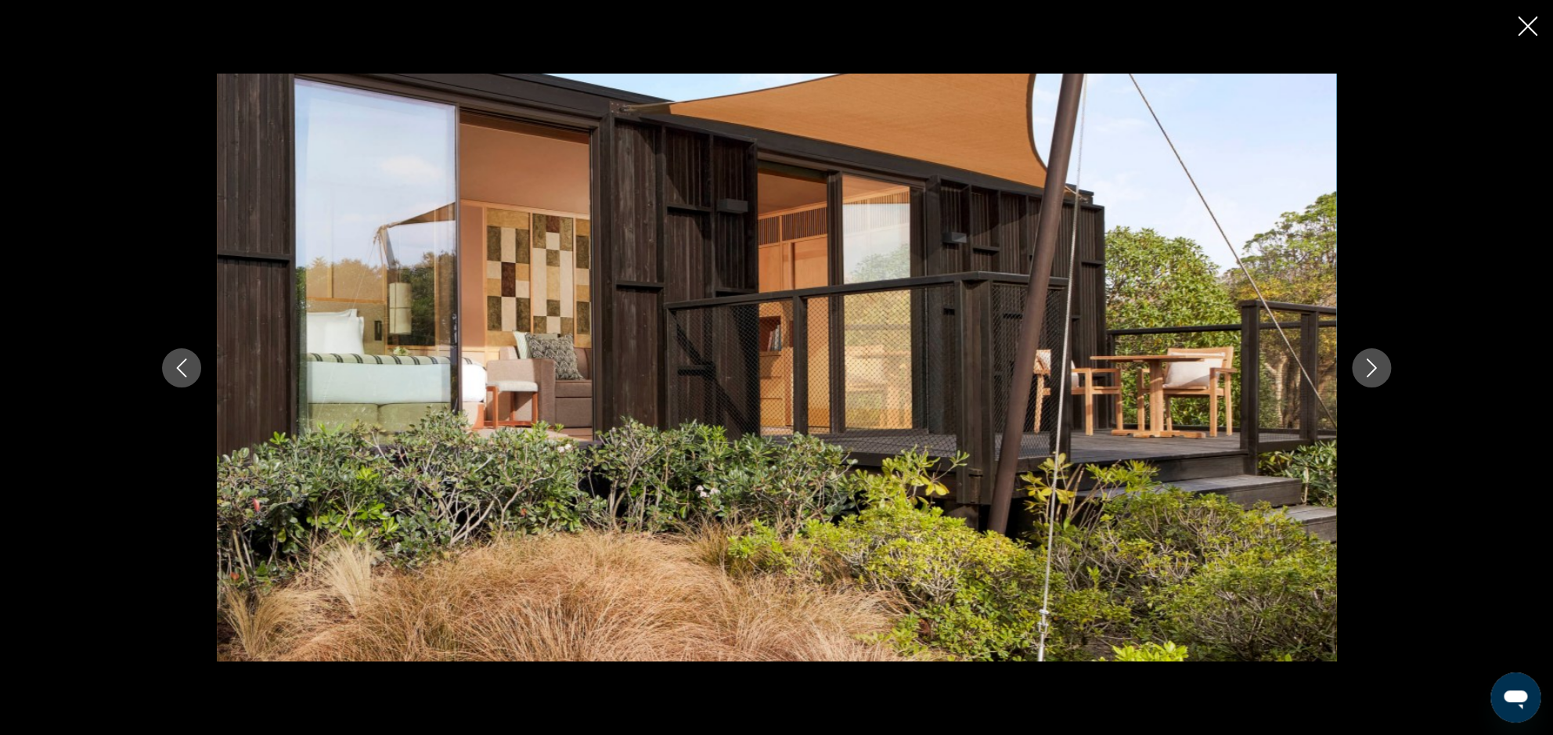
click at [1373, 374] on icon "Prochaine image" at bounding box center [1371, 367] width 19 height 19
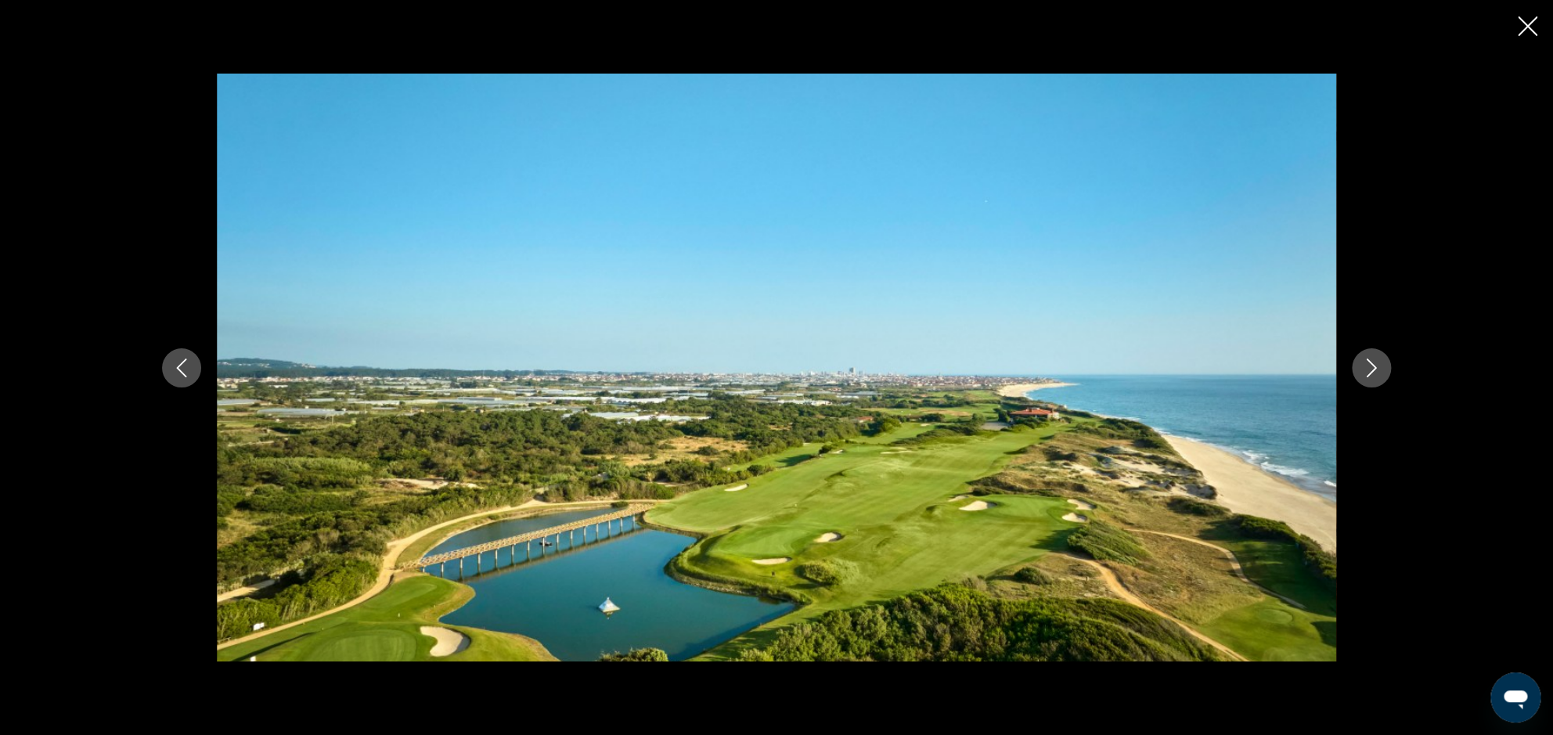
click at [1373, 374] on icon "Prochaine image" at bounding box center [1371, 367] width 19 height 19
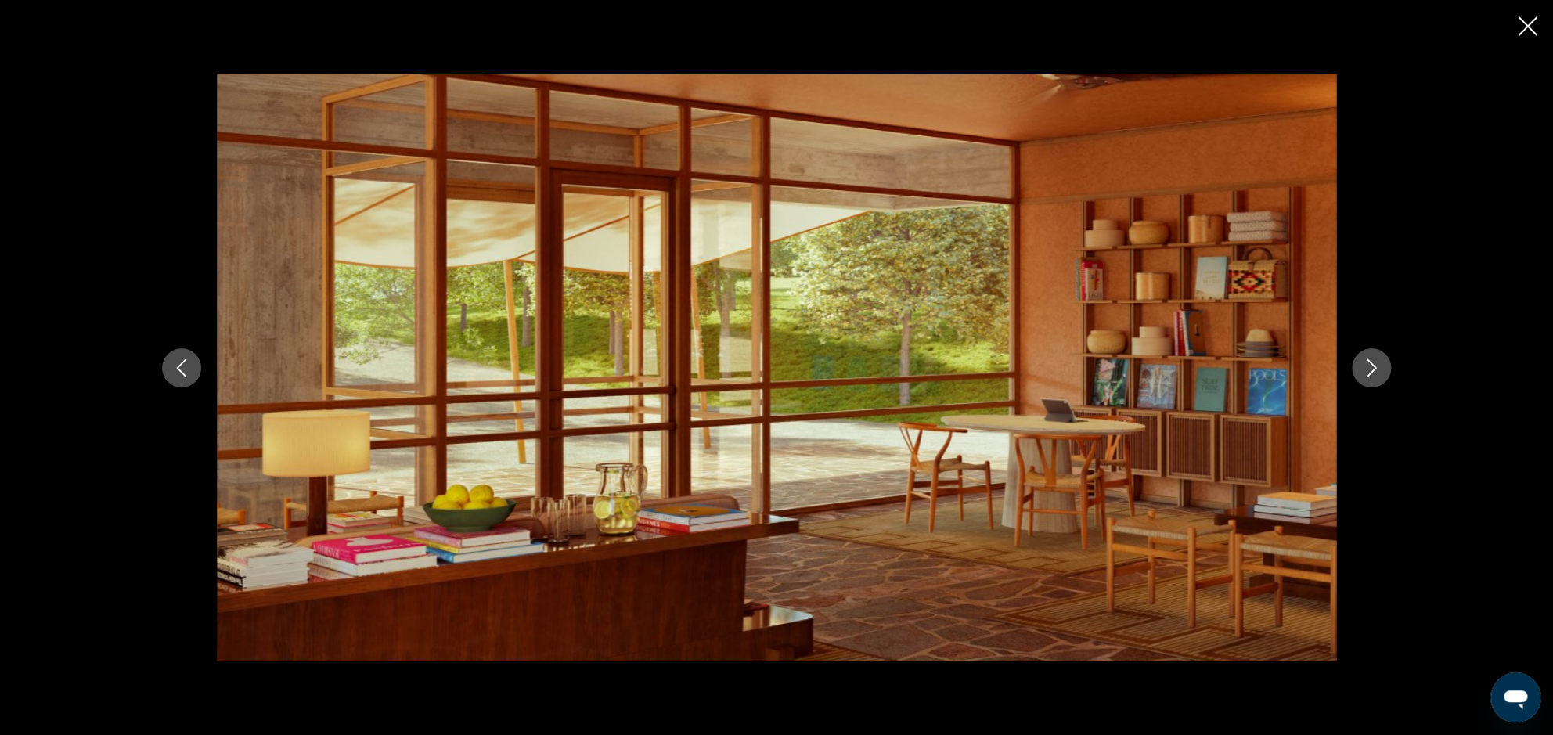
click at [1536, 26] on icon "Fermer le diaporama" at bounding box center [1528, 26] width 20 height 20
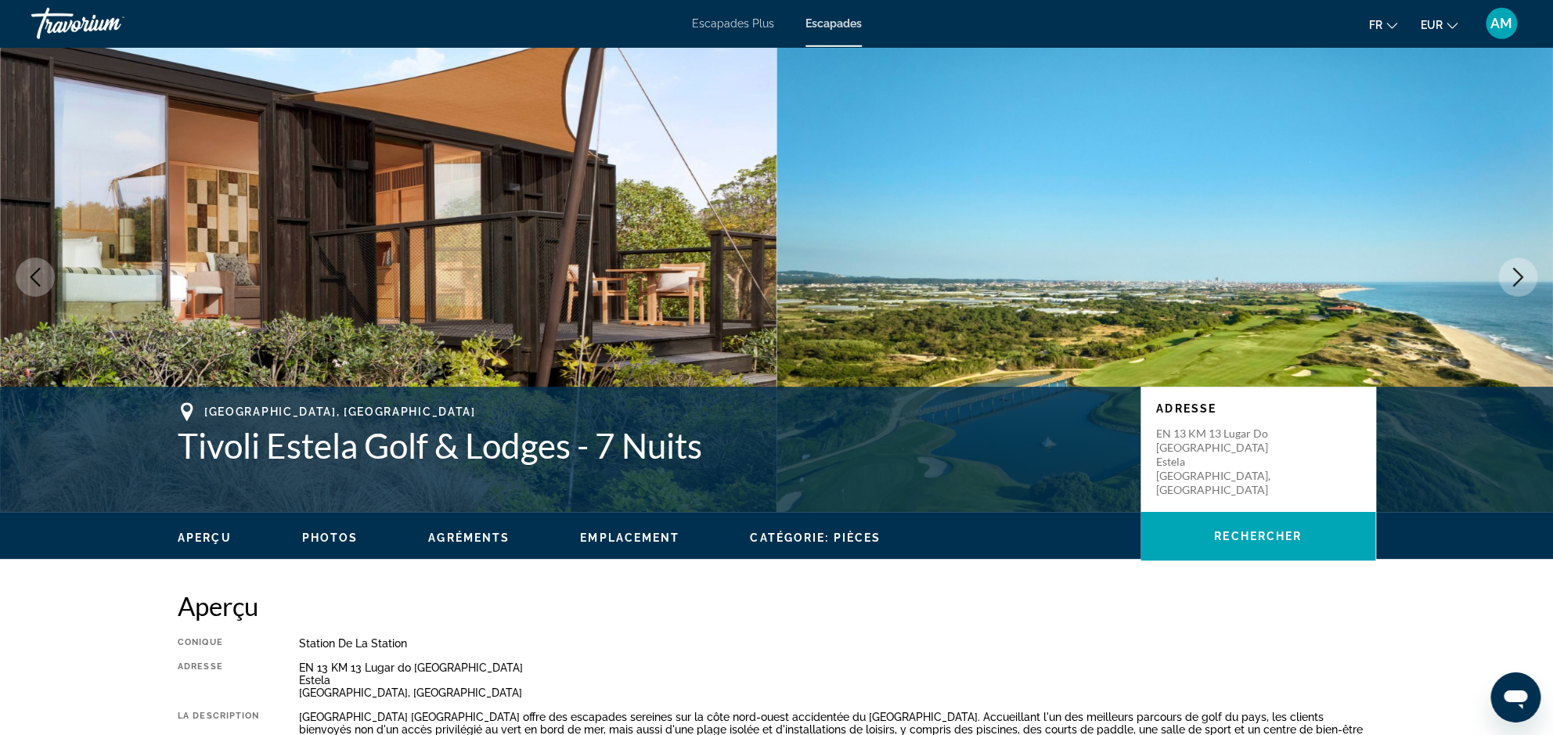
scroll to position [0, 0]
